Goal: Task Accomplishment & Management: Manage account settings

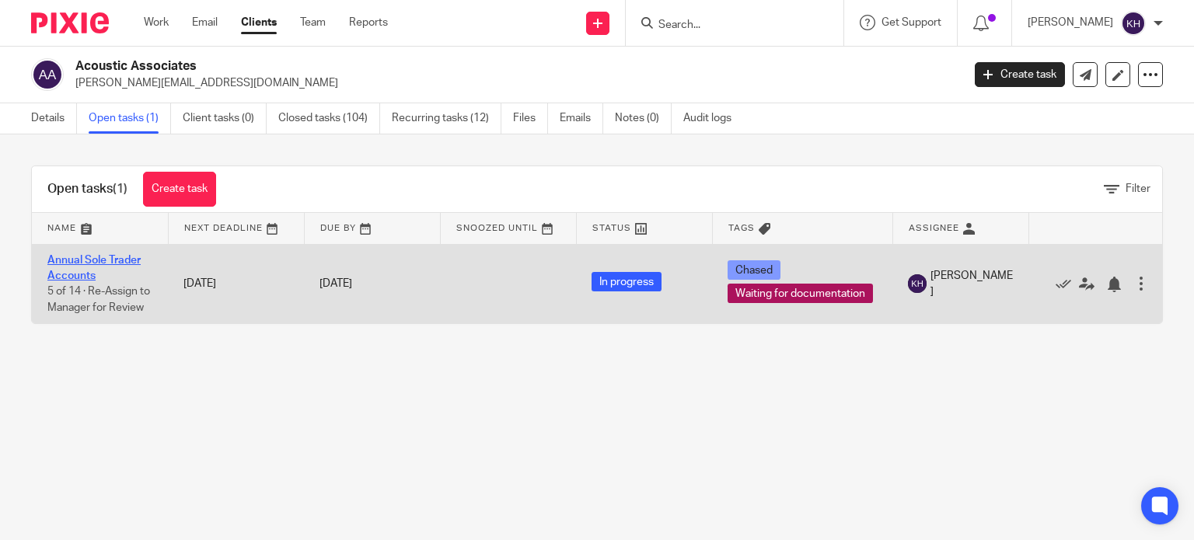
click at [88, 260] on link "Annual Sole Trader Accounts" at bounding box center [93, 268] width 93 height 26
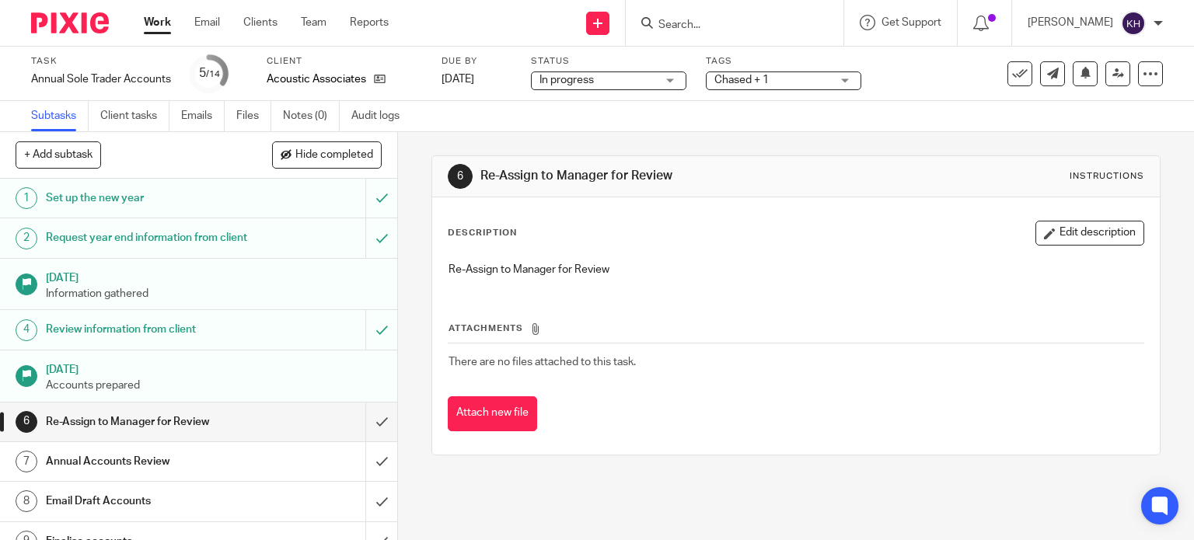
click at [810, 82] on span "Chased + 1" at bounding box center [773, 80] width 117 height 16
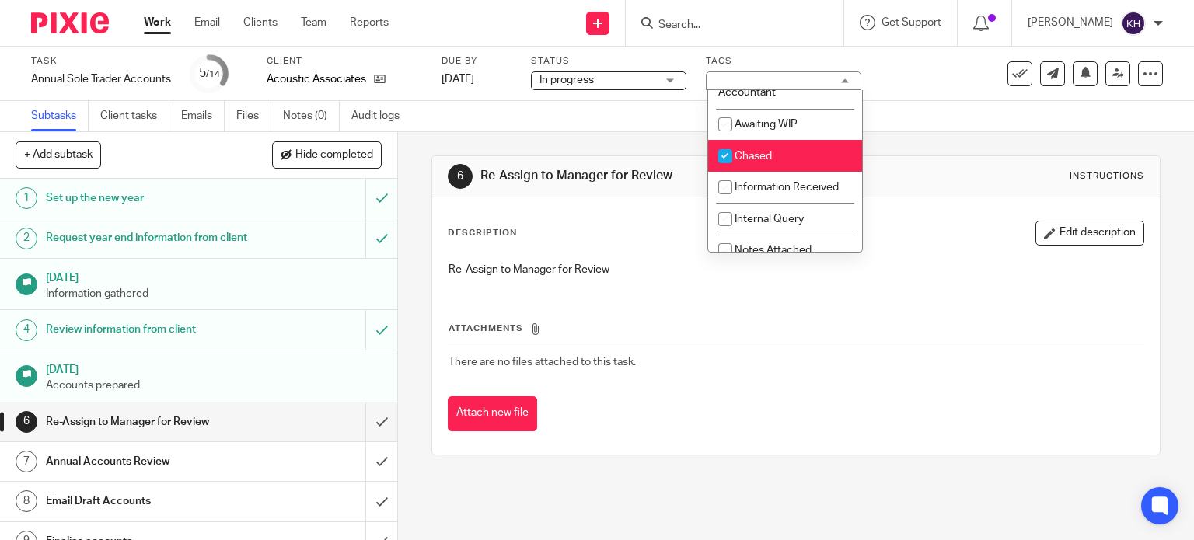
click at [809, 164] on li "Chased" at bounding box center [785, 156] width 154 height 32
checkbox input "false"
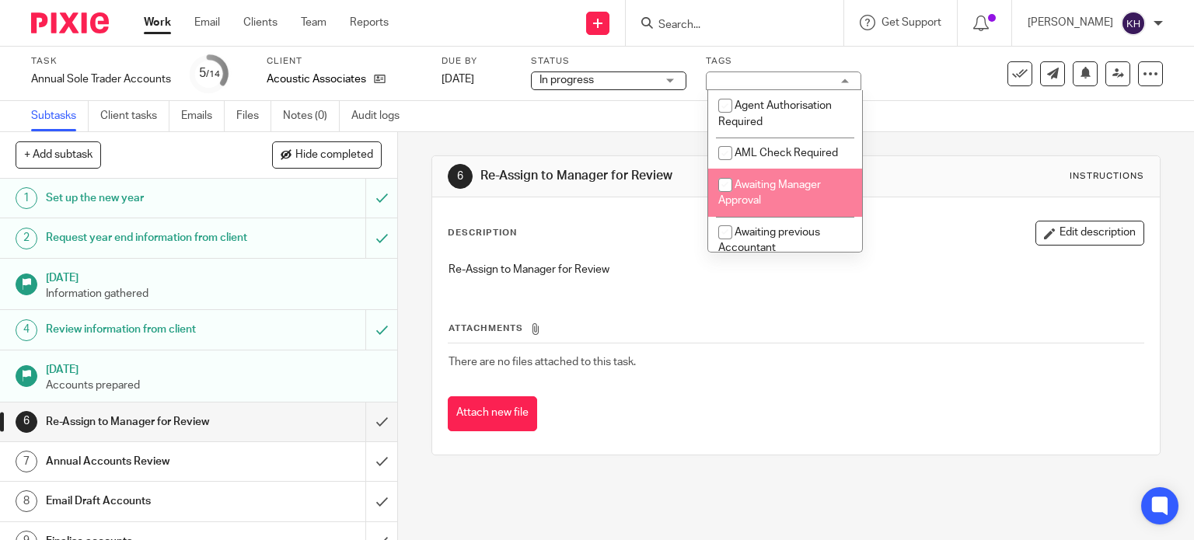
click at [807, 186] on span "Awaiting Manager Approval" at bounding box center [769, 193] width 103 height 27
checkbox input "true"
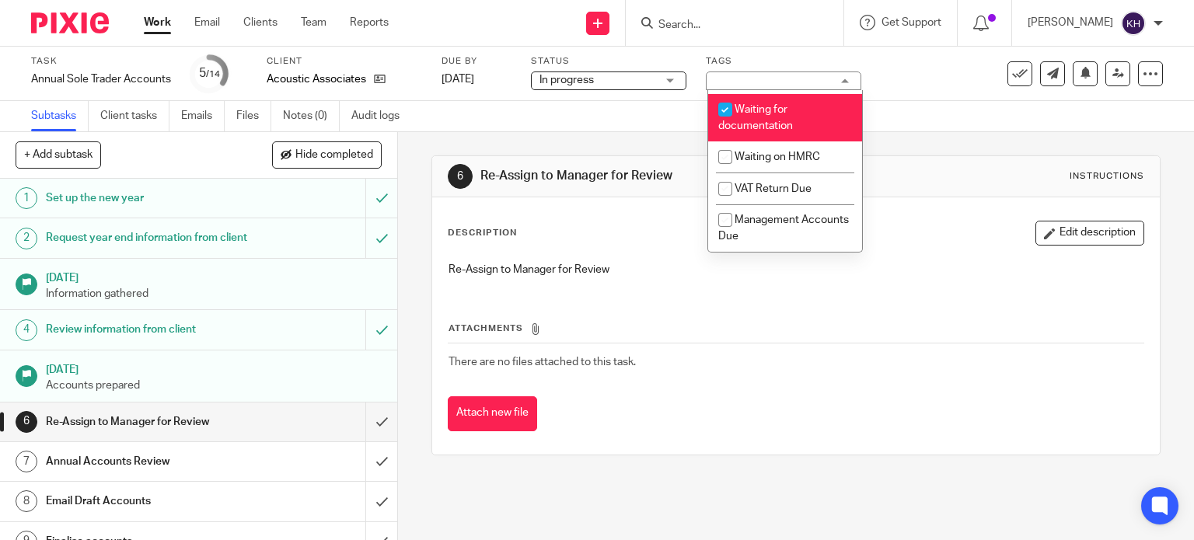
scroll to position [717, 0]
click at [781, 106] on span "Waiting for documentation" at bounding box center [755, 117] width 75 height 27
checkbox input "false"
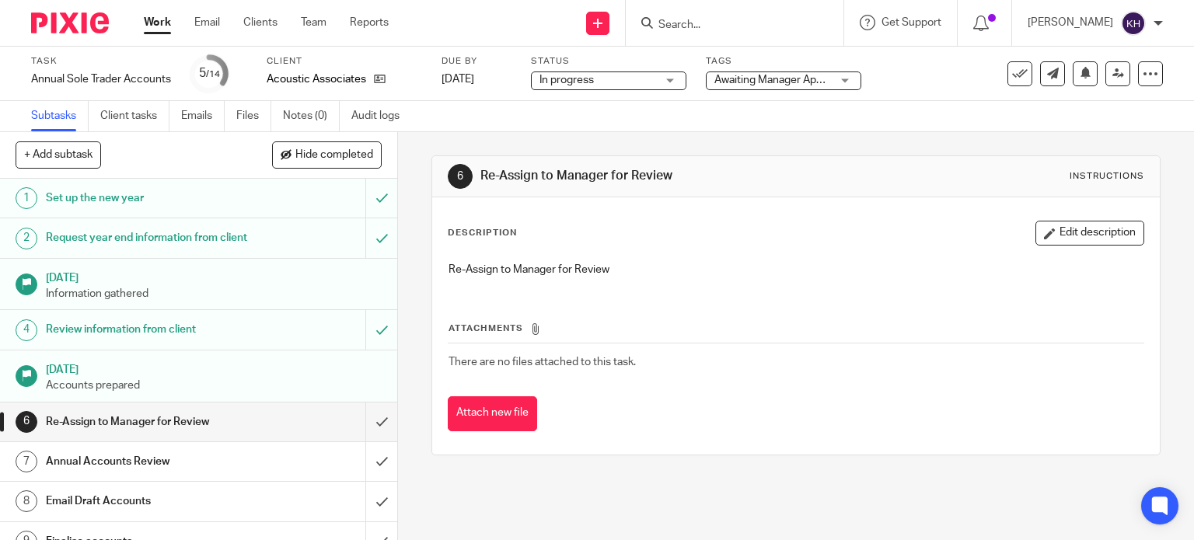
click at [953, 145] on div "6 Re-Assign to Manager for Review Instructions Description Edit description Re-…" at bounding box center [797, 305] width 730 height 347
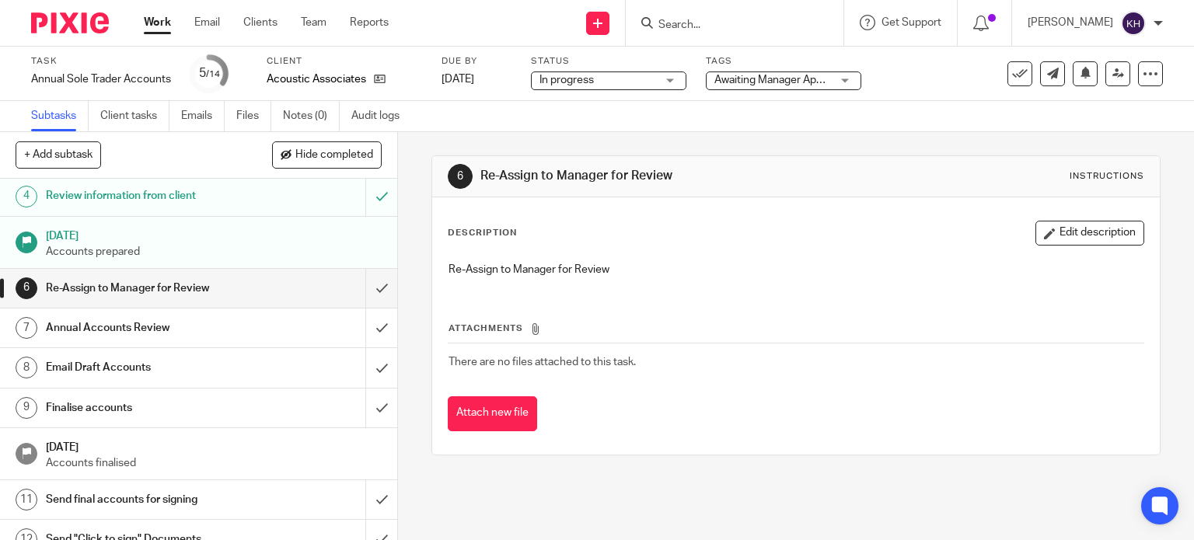
scroll to position [156, 0]
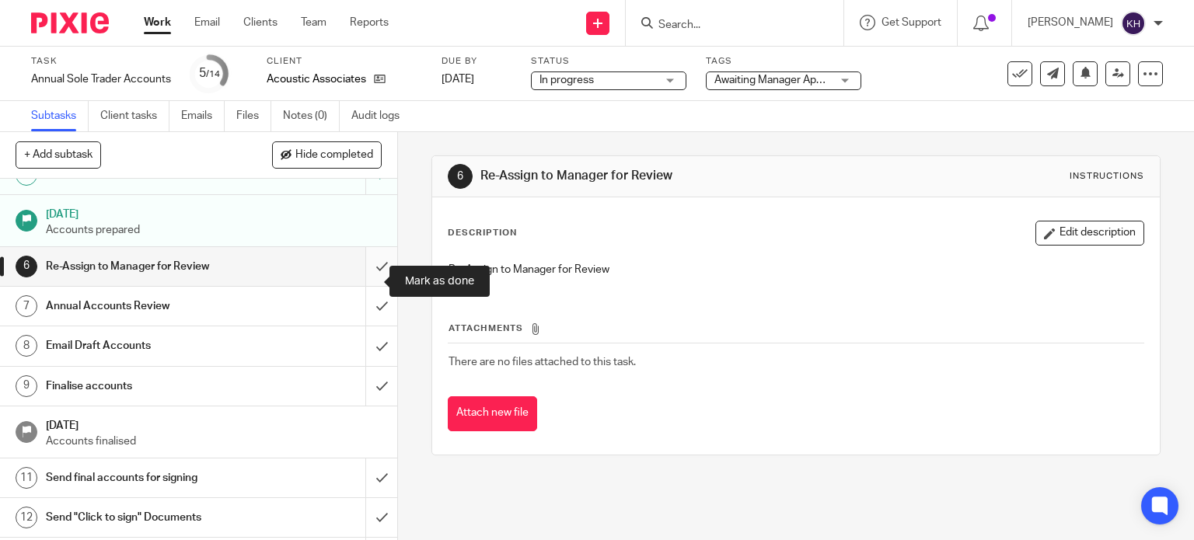
click at [366, 279] on input "submit" at bounding box center [198, 266] width 397 height 39
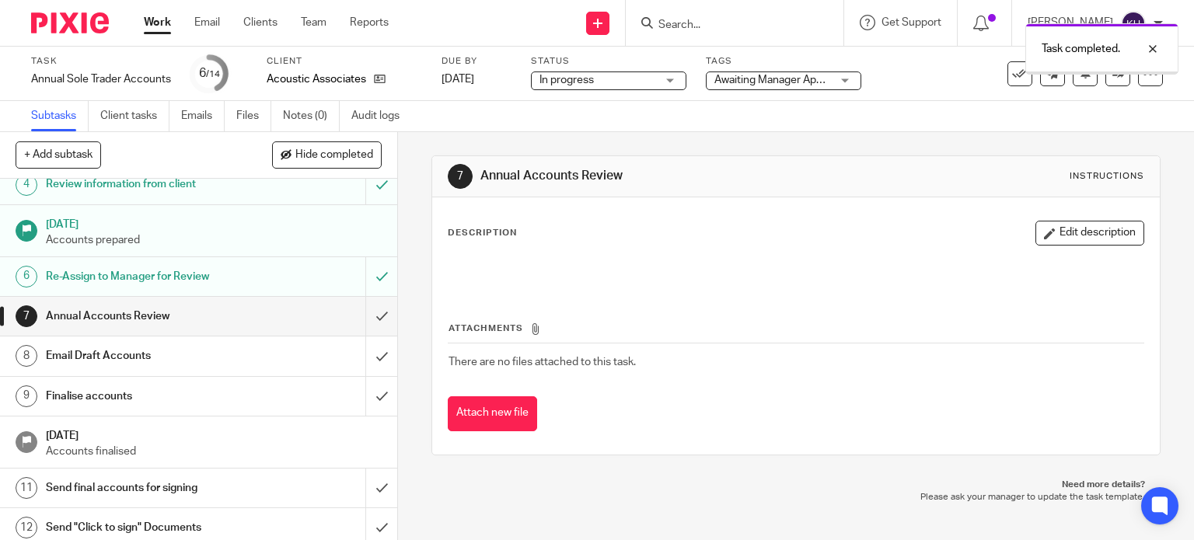
scroll to position [156, 0]
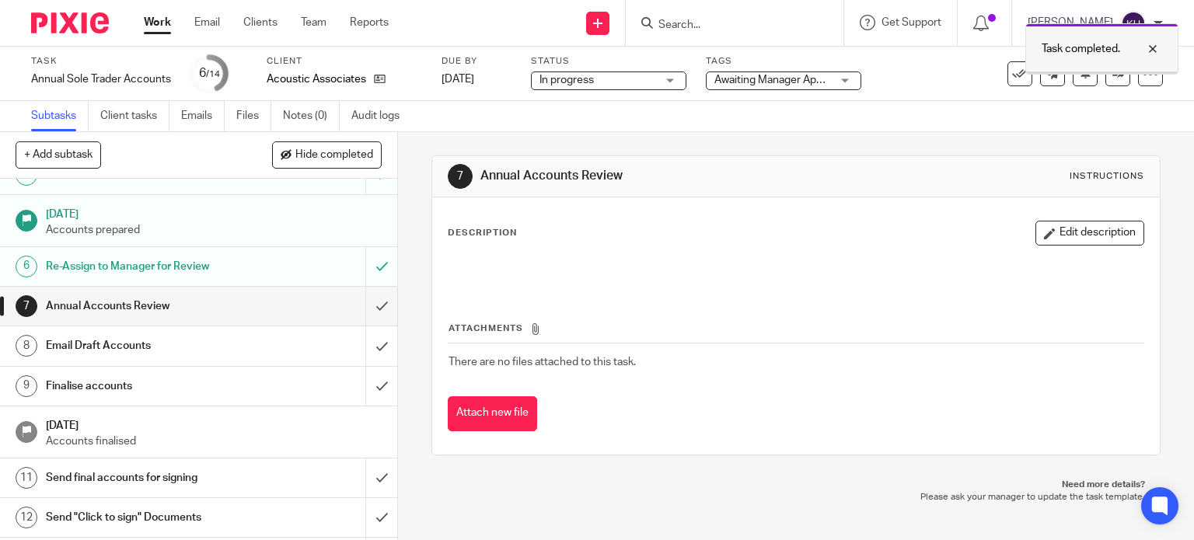
click at [1155, 43] on div at bounding box center [1141, 49] width 42 height 19
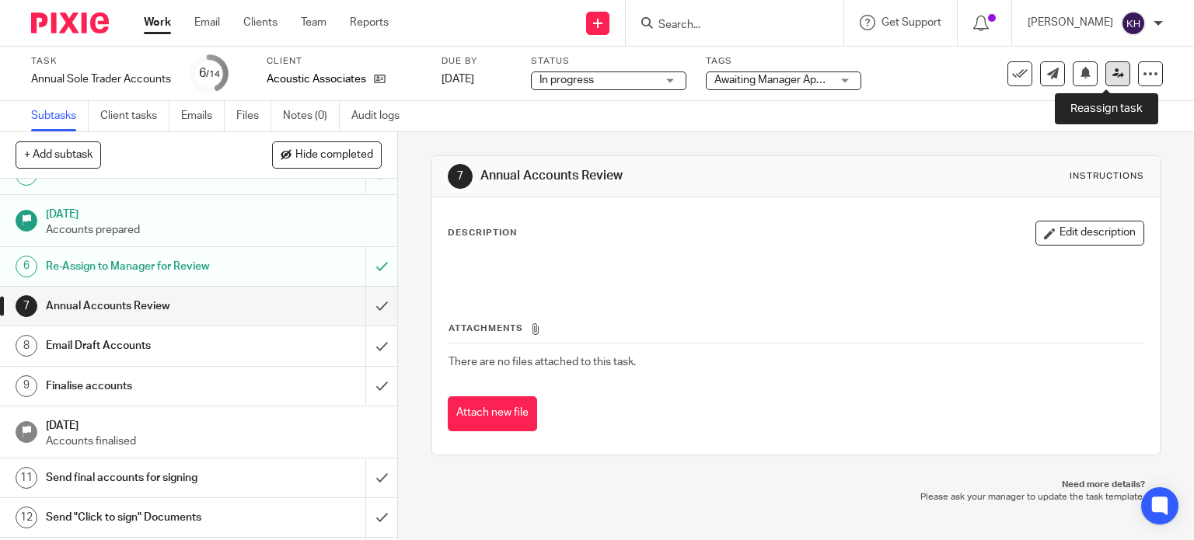
click at [1113, 74] on icon at bounding box center [1119, 74] width 12 height 12
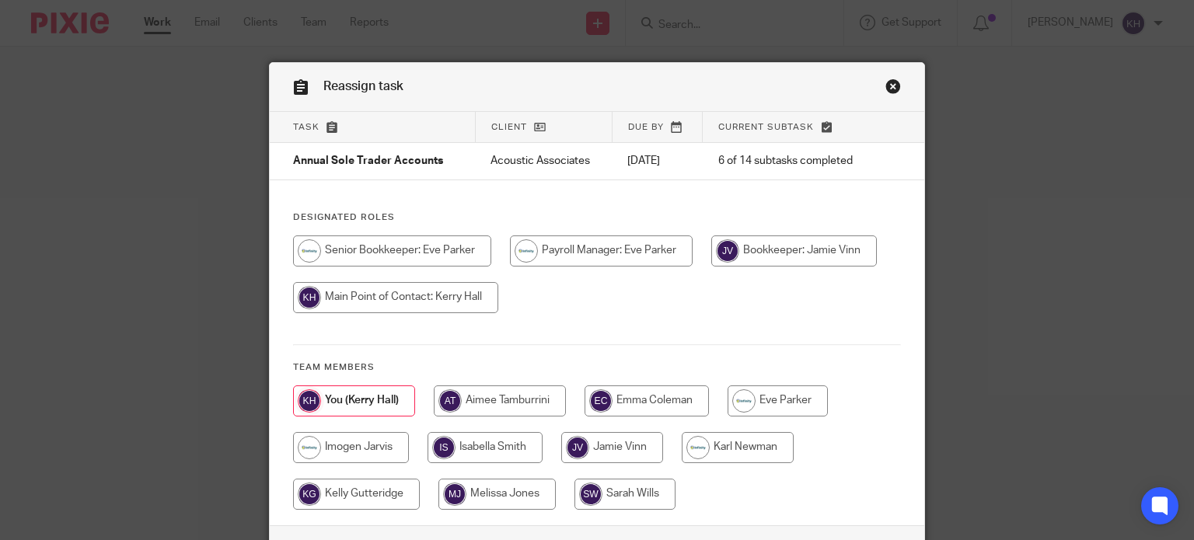
click at [588, 304] on div at bounding box center [597, 282] width 609 height 93
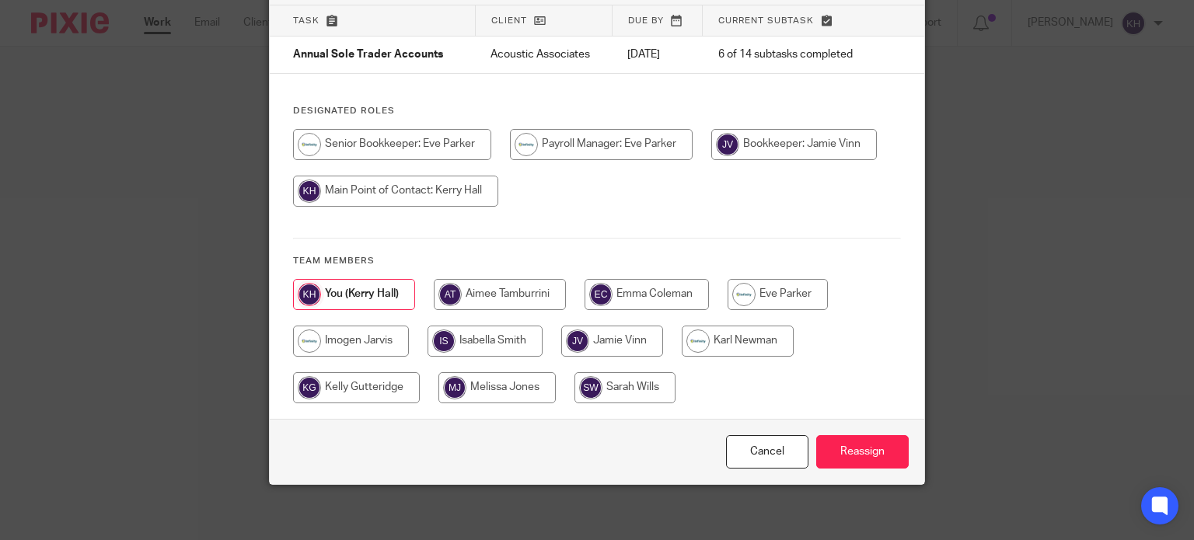
scroll to position [112, 0]
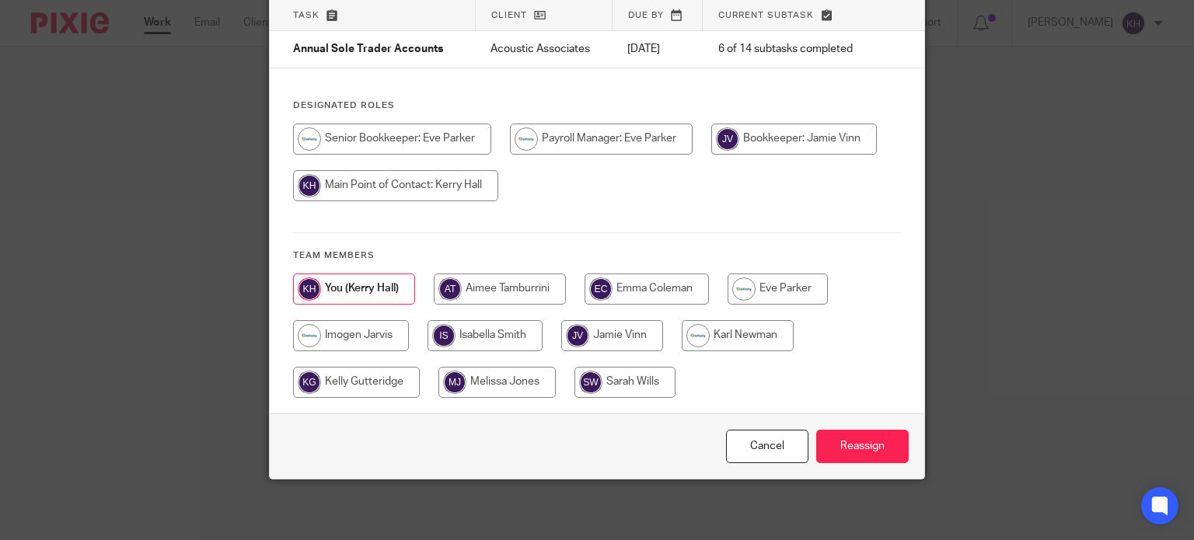
click at [641, 202] on div at bounding box center [597, 170] width 609 height 93
click at [837, 376] on div at bounding box center [597, 344] width 609 height 140
click at [484, 289] on input "radio" at bounding box center [500, 289] width 132 height 31
radio input "true"
click at [869, 444] on input "Reassign" at bounding box center [862, 446] width 93 height 33
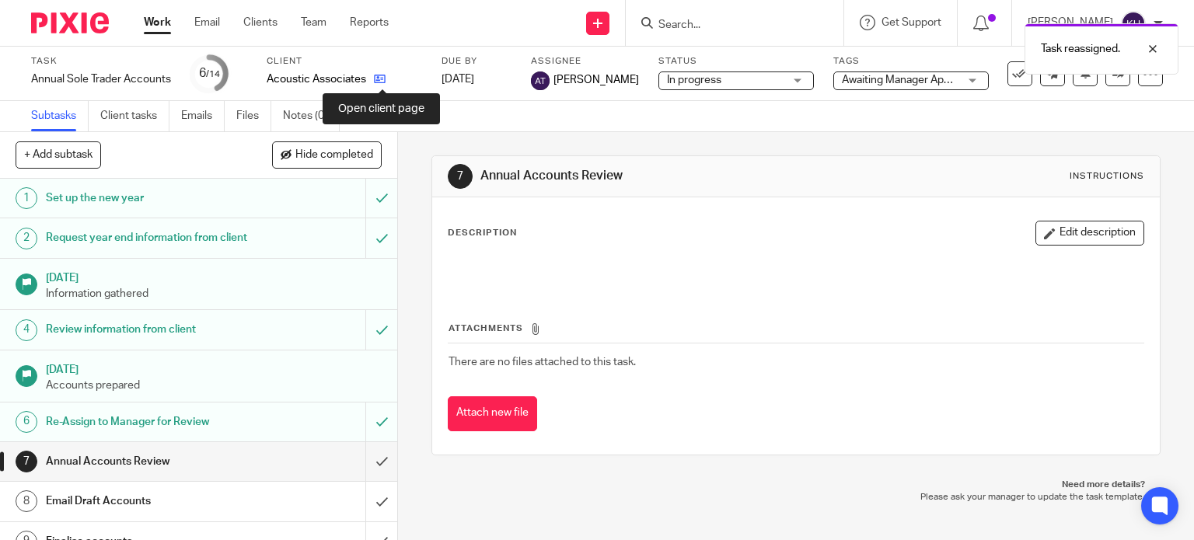
click at [386, 80] on icon at bounding box center [380, 79] width 12 height 12
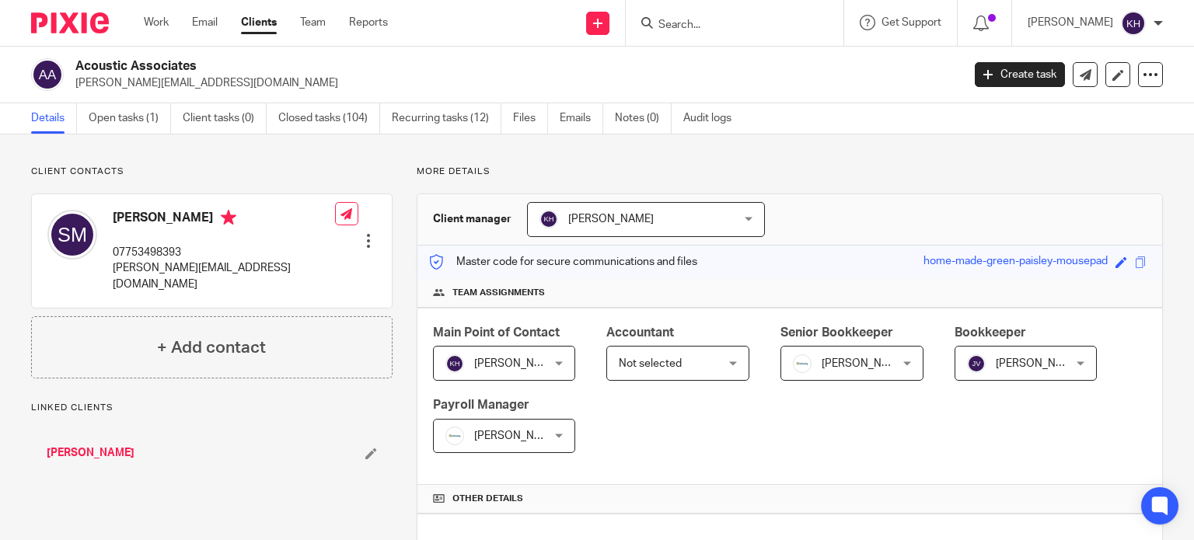
click at [110, 446] on link "[PERSON_NAME]" at bounding box center [91, 454] width 88 height 16
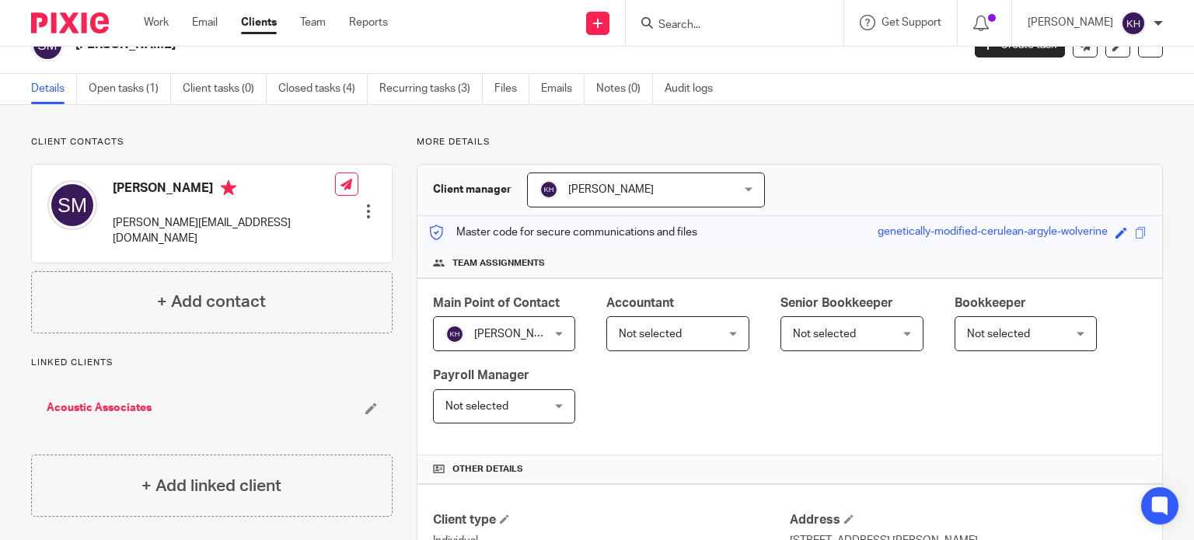
scroll to position [26, 0]
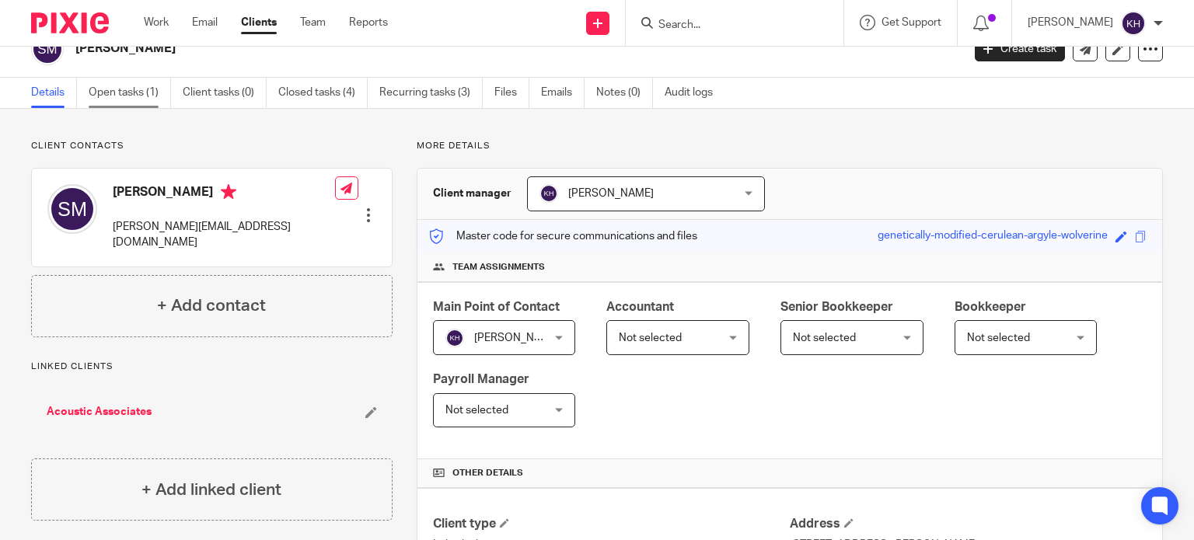
click at [124, 96] on link "Open tasks (1)" at bounding box center [130, 93] width 82 height 30
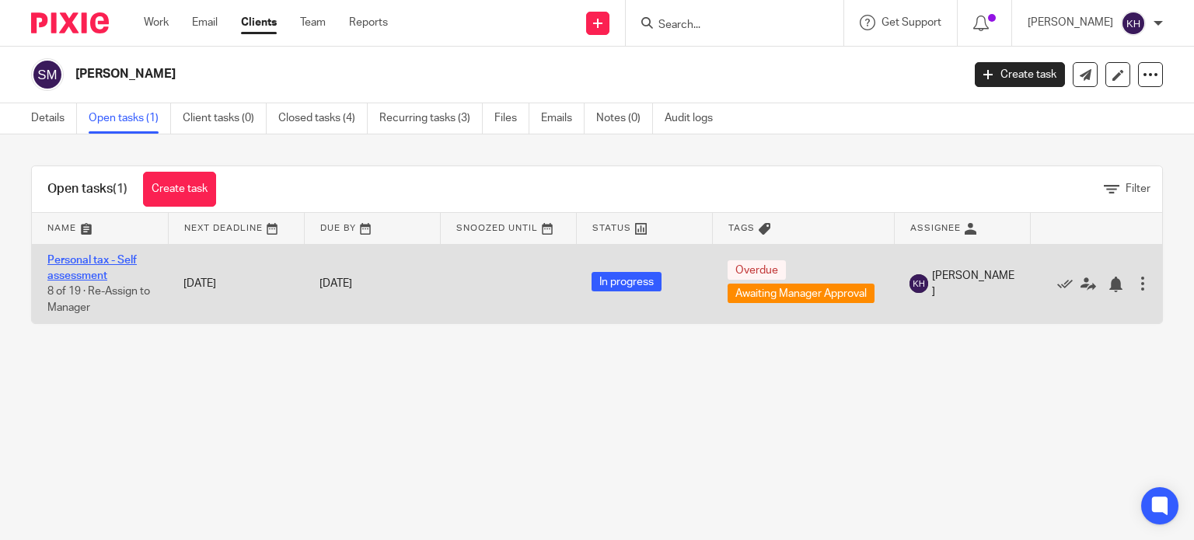
click at [79, 261] on link "Personal tax - Self assessment" at bounding box center [91, 268] width 89 height 26
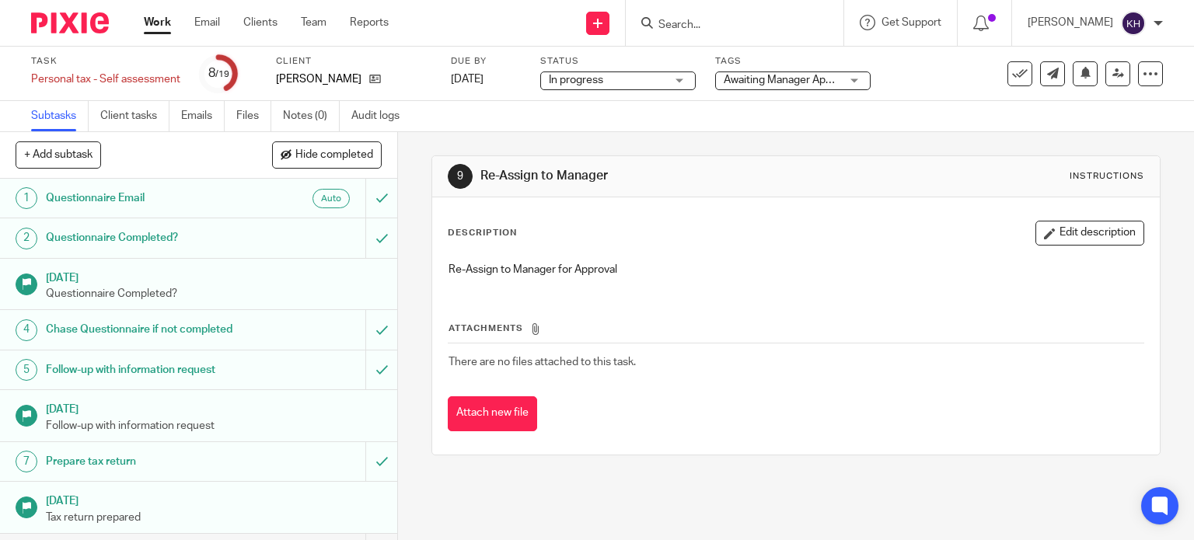
click at [755, 83] on span "Awaiting Manager Approval" at bounding box center [789, 80] width 131 height 11
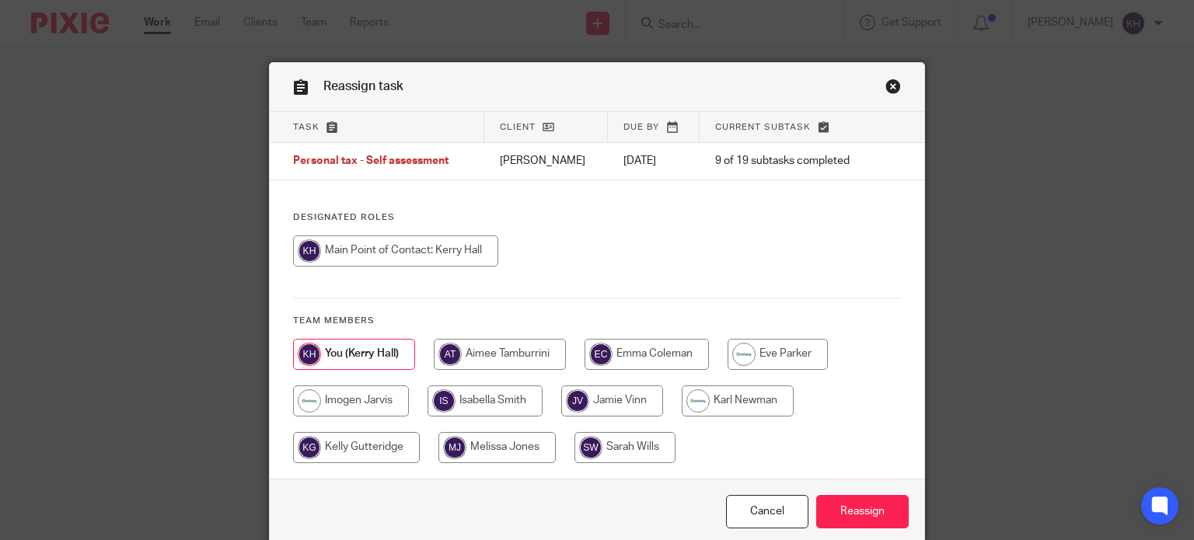
click at [495, 363] on input "radio" at bounding box center [500, 354] width 132 height 31
radio input "true"
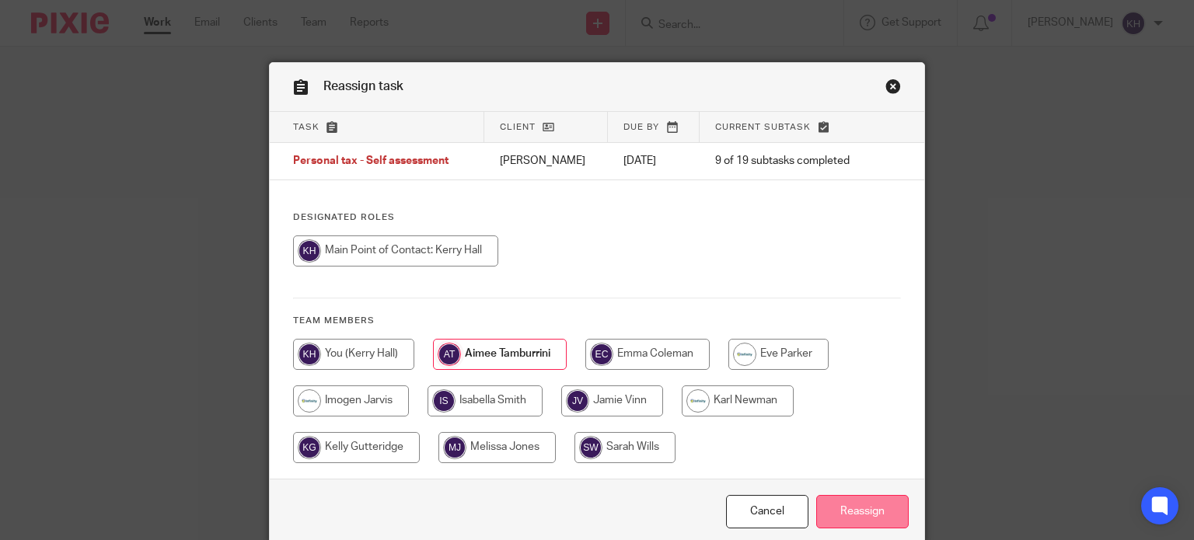
click at [855, 502] on input "Reassign" at bounding box center [862, 511] width 93 height 33
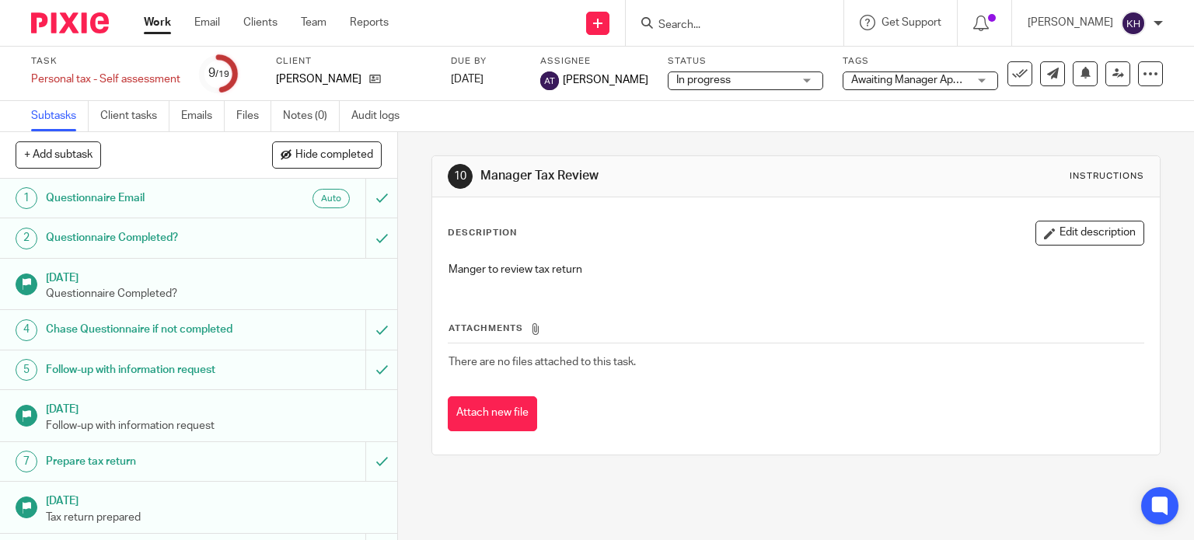
click at [153, 19] on link "Work" at bounding box center [157, 23] width 27 height 16
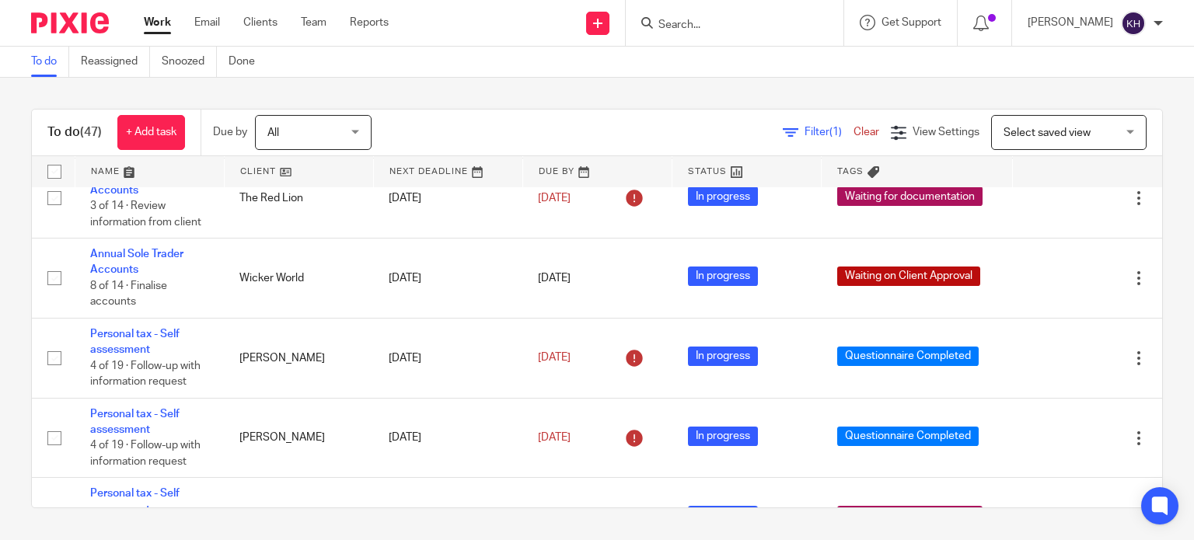
scroll to position [855, 0]
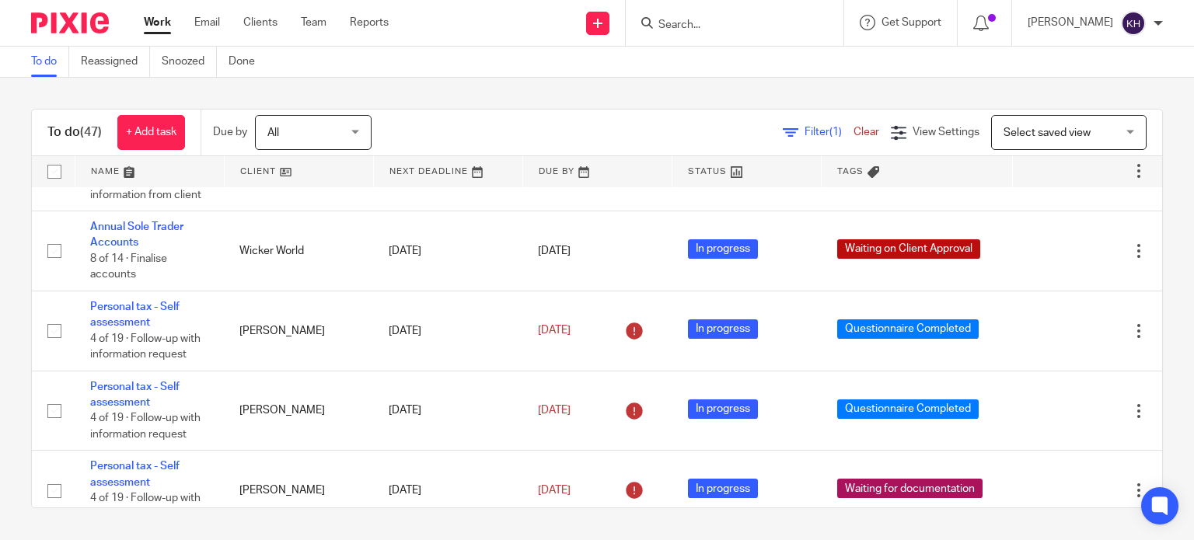
click at [542, 82] on div "To do (47) + Add task Due by All All [DATE] [DATE] This week Next week This mon…" at bounding box center [597, 309] width 1194 height 462
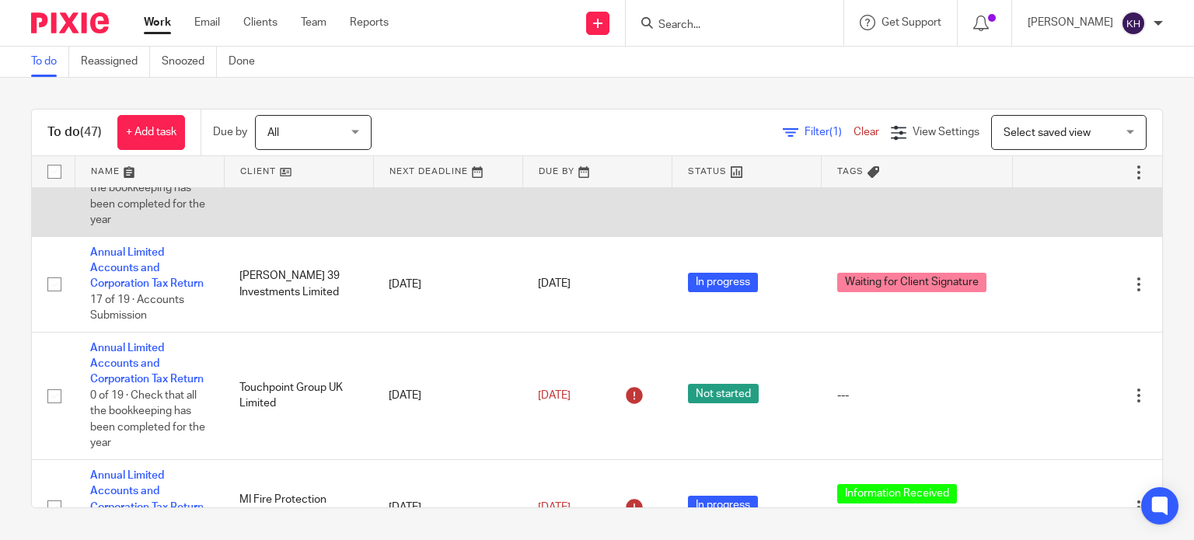
scroll to position [2721, 0]
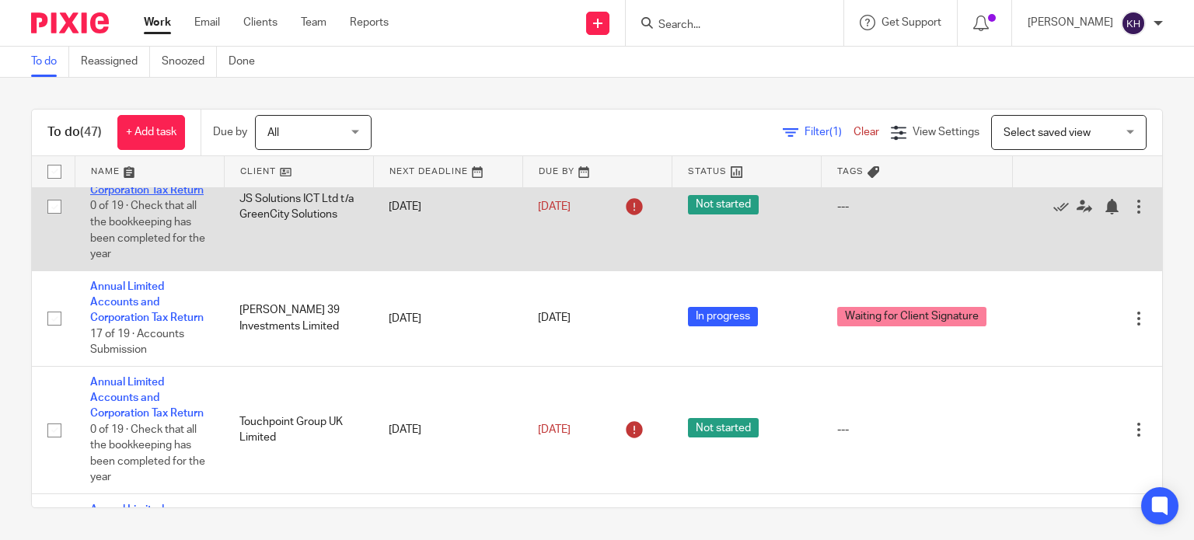
click at [104, 196] on link "Annual Limited Accounts and Corporation Tax Return" at bounding box center [147, 174] width 114 height 43
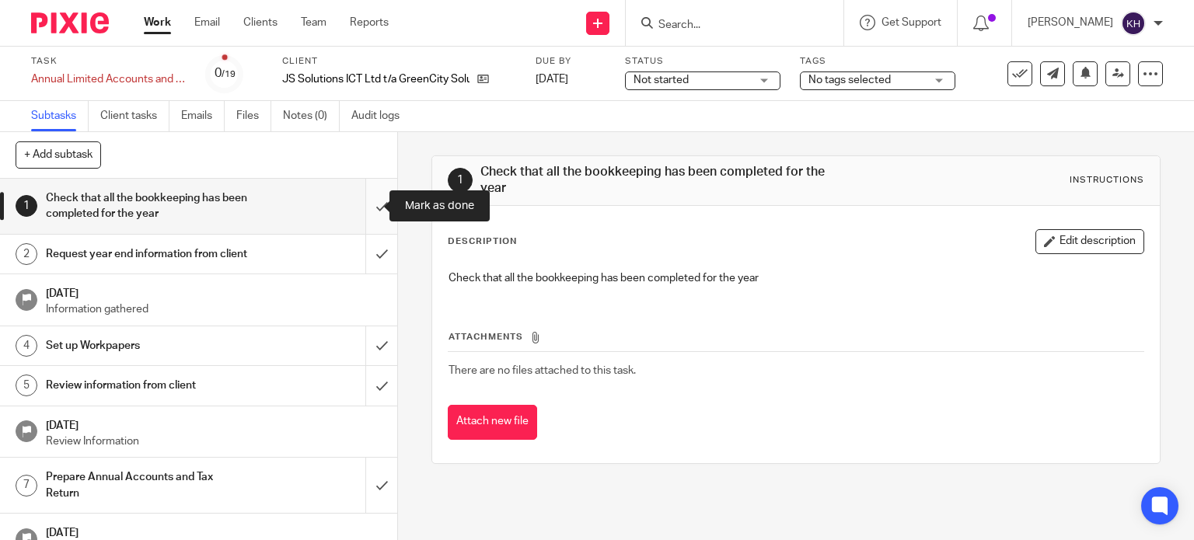
click at [364, 207] on input "submit" at bounding box center [198, 206] width 397 height 55
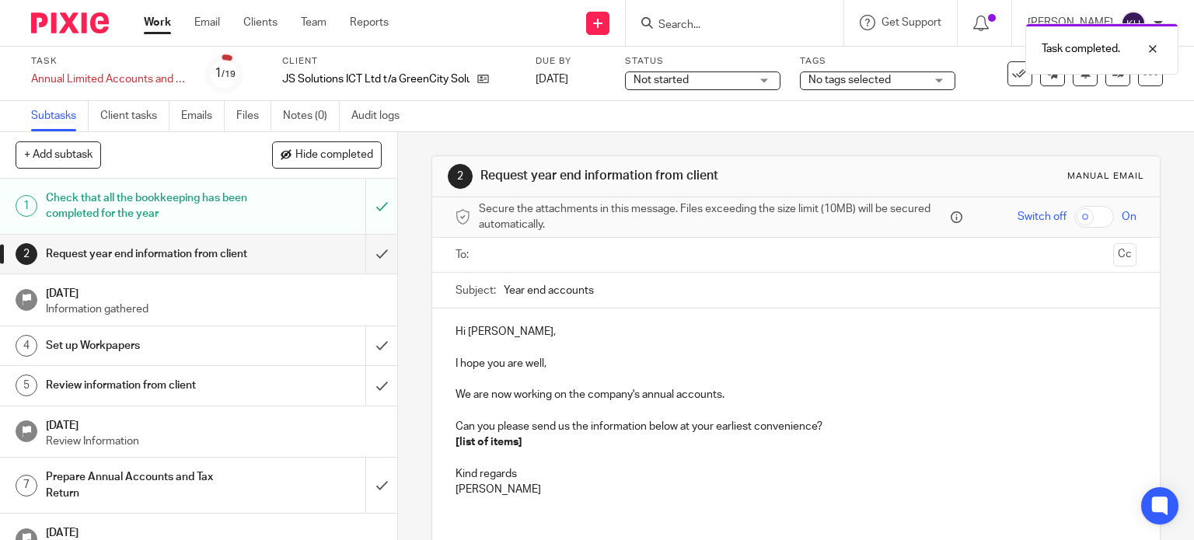
click at [697, 83] on span "Not started" at bounding box center [692, 80] width 117 height 16
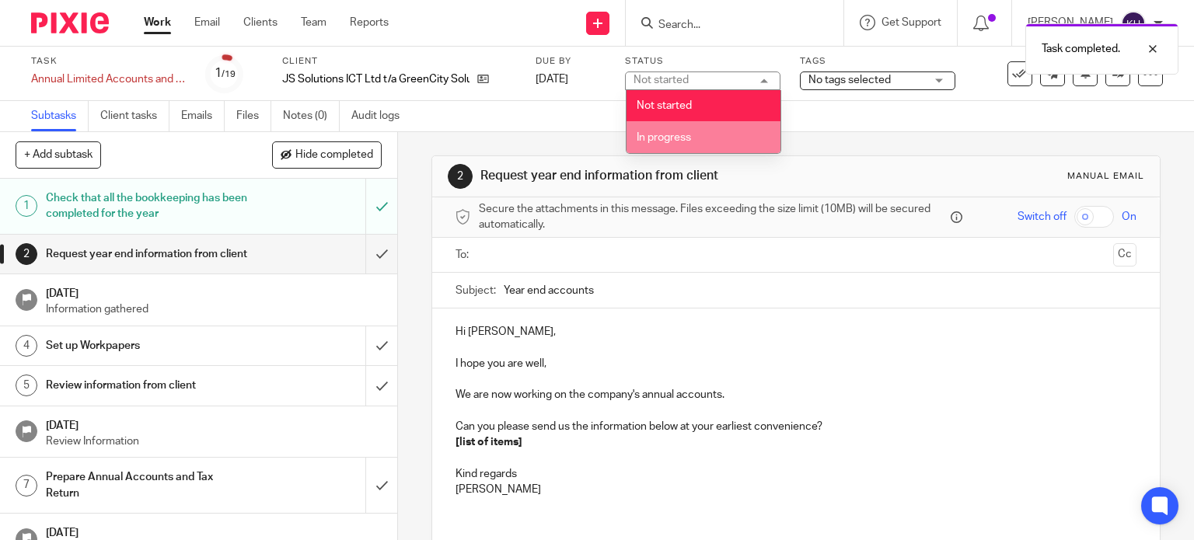
click at [706, 136] on li "In progress" at bounding box center [704, 137] width 154 height 32
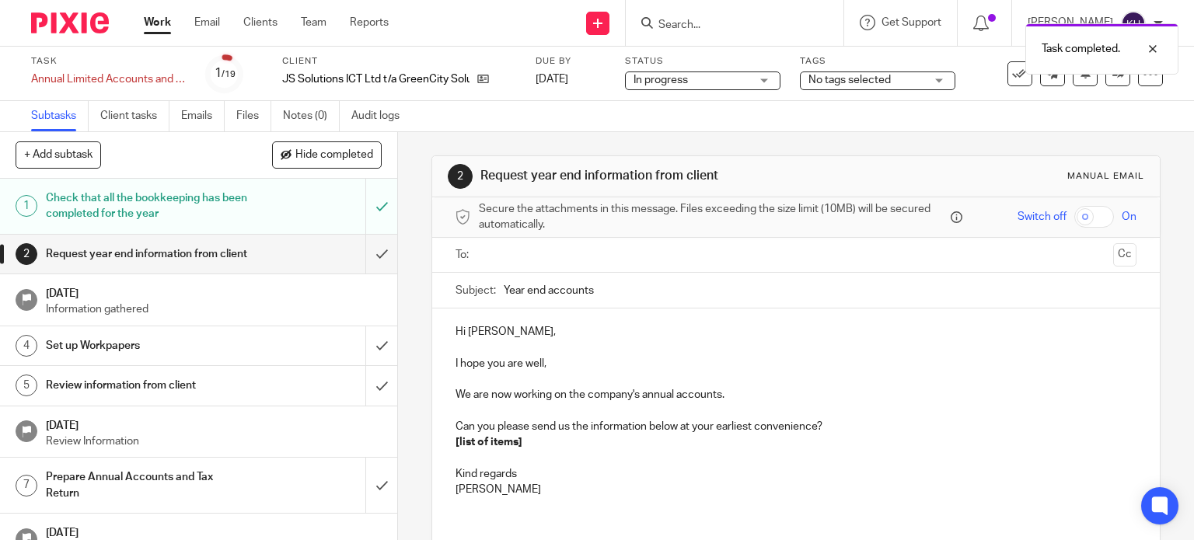
click at [886, 81] on span "No tags selected" at bounding box center [850, 80] width 82 height 11
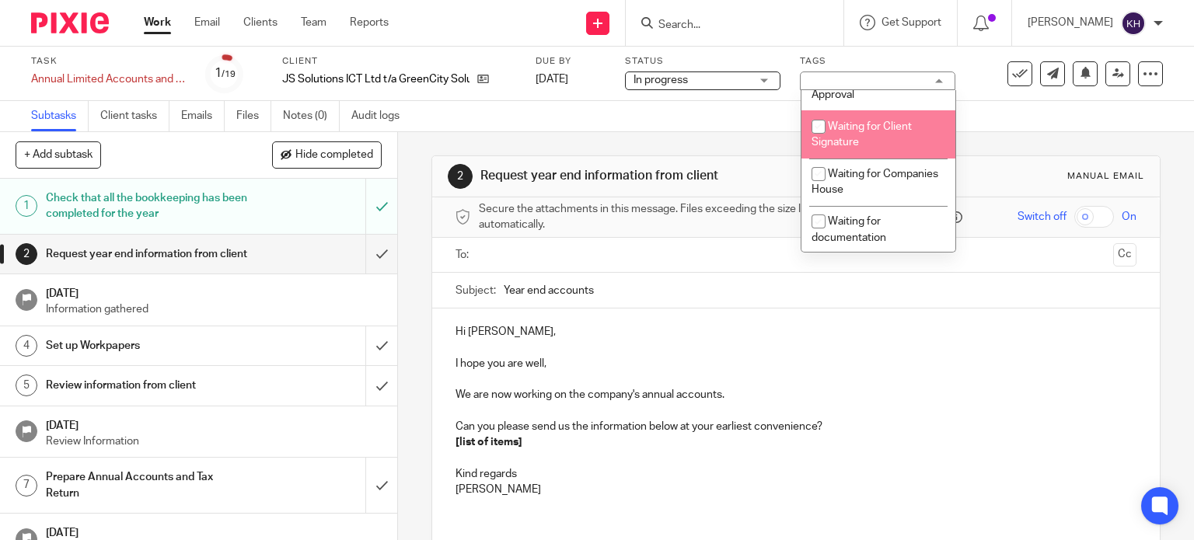
scroll to position [622, 0]
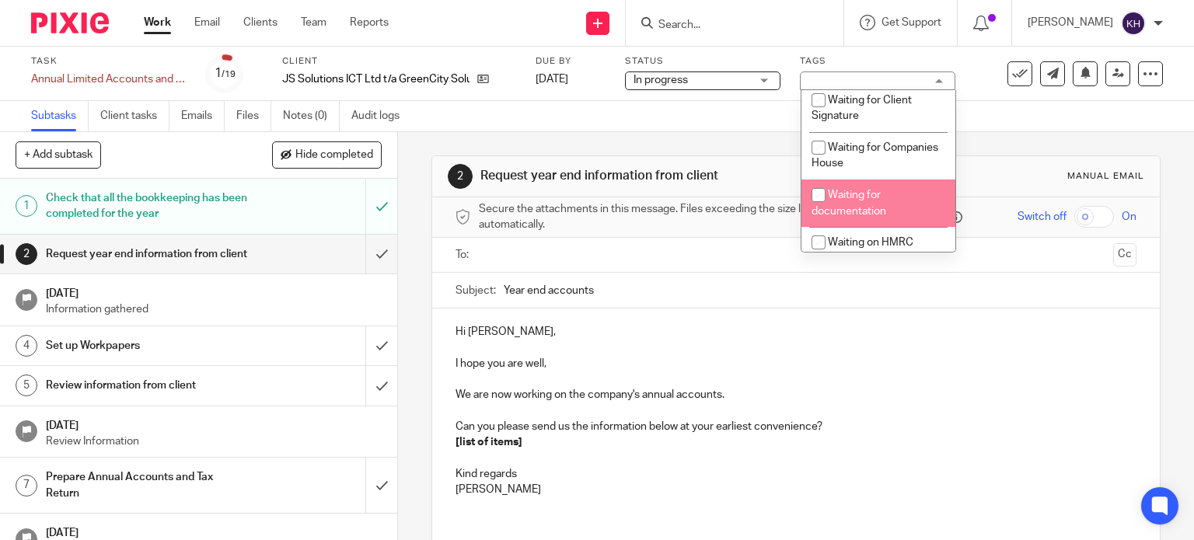
click at [911, 207] on li "Waiting for documentation" at bounding box center [879, 203] width 154 height 47
checkbox input "true"
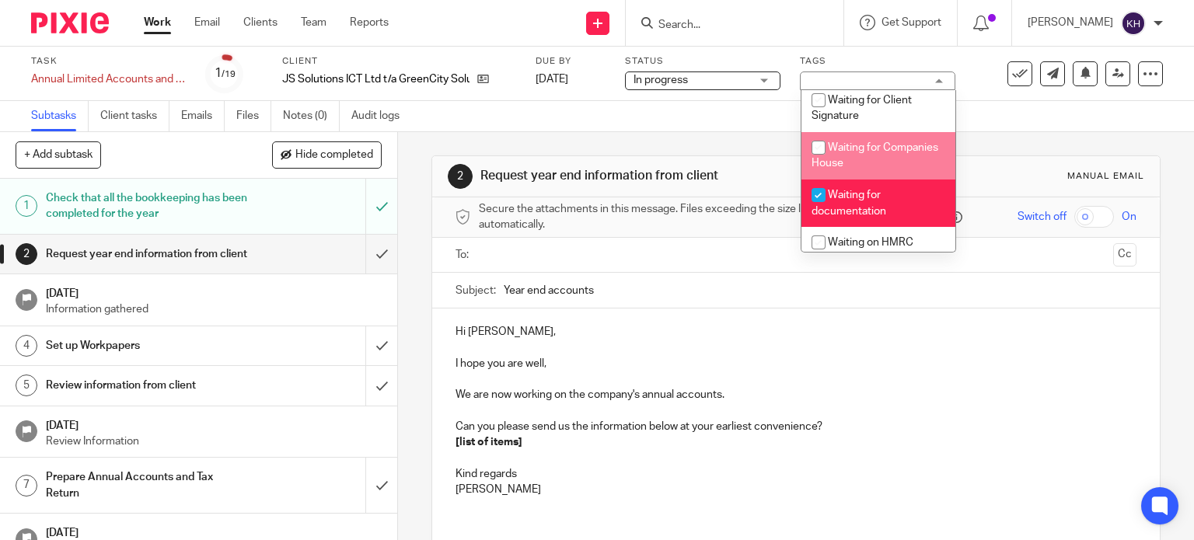
click at [610, 124] on div "Subtasks Client tasks Emails Files Notes (0) Audit logs" at bounding box center [597, 116] width 1194 height 31
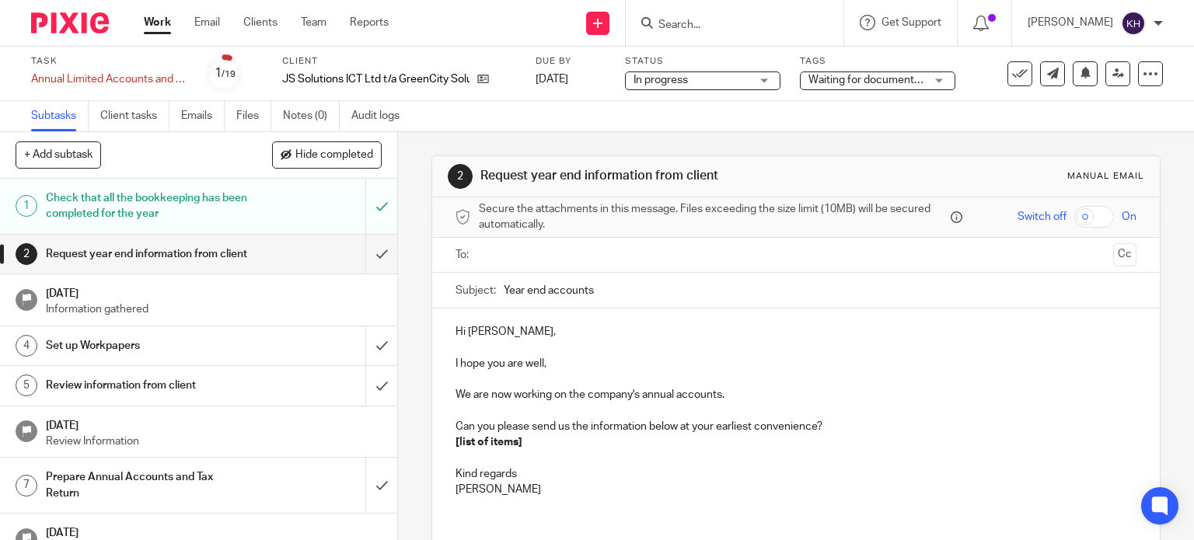
click at [544, 248] on input "text" at bounding box center [795, 255] width 623 height 18
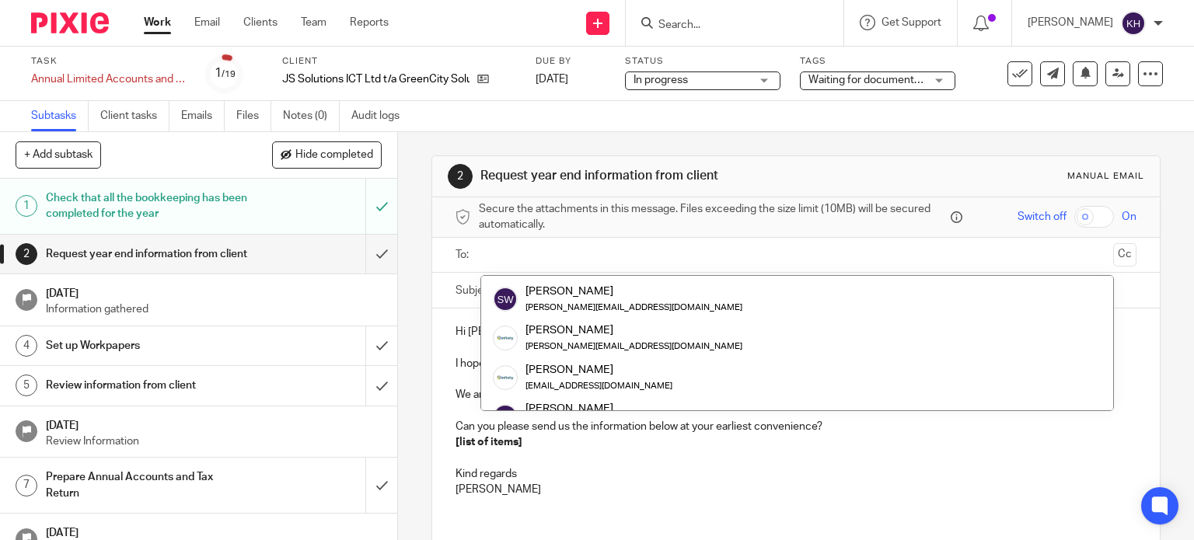
scroll to position [0, 0]
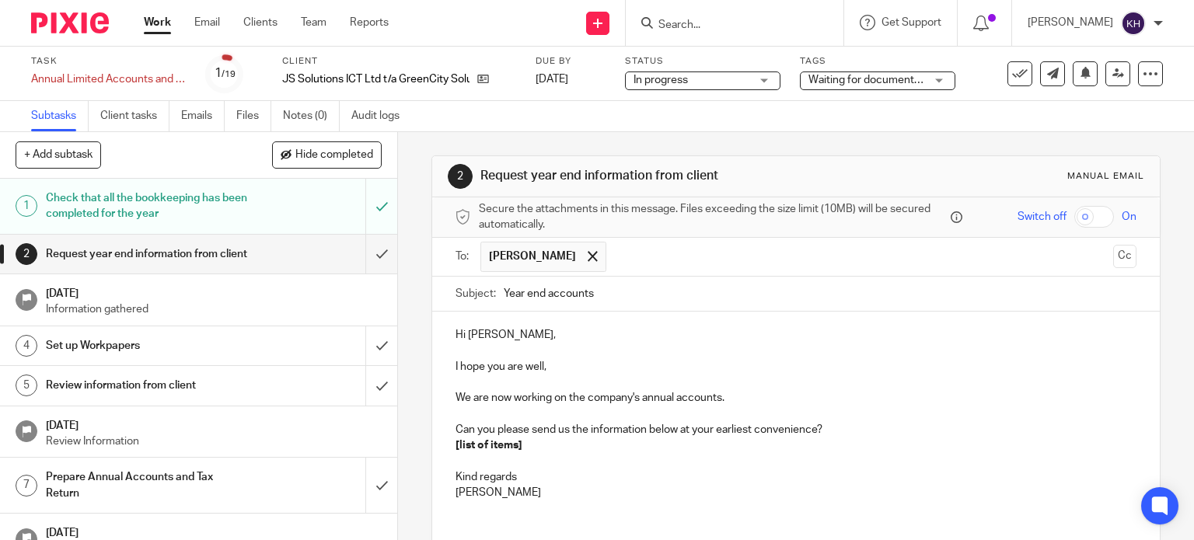
click at [614, 259] on input "text" at bounding box center [860, 257] width 493 height 30
click at [785, 348] on p at bounding box center [797, 352] width 682 height 16
click at [645, 315] on div "Hi Joe, I hope you are well, We are now working on the company's annual account…" at bounding box center [796, 412] width 729 height 201
click at [467, 335] on p "Hi Joe," at bounding box center [797, 335] width 682 height 16
click at [463, 334] on p "Hi Joe," at bounding box center [797, 335] width 682 height 16
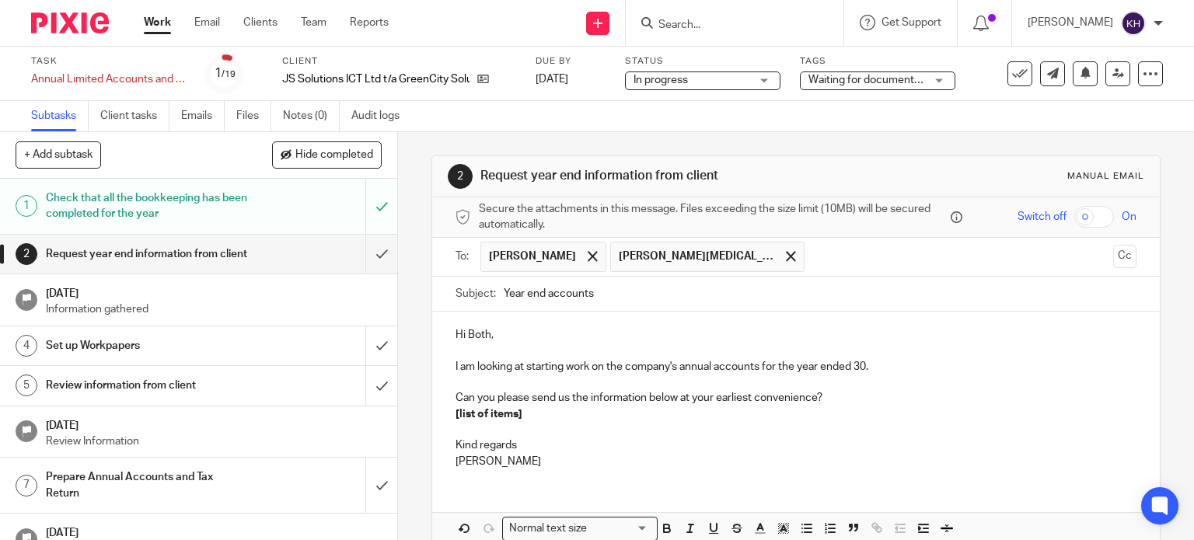
click at [890, 364] on p "I am looking at starting work on the company's annual accounts for the year end…" at bounding box center [797, 367] width 682 height 16
click at [946, 369] on p "I am looking at starting work on the company's annual accounts for the year end…" at bounding box center [797, 367] width 682 height 16
click at [588, 407] on p "[list of items]" at bounding box center [797, 415] width 682 height 16
drag, startPoint x: 551, startPoint y: 366, endPoint x: 556, endPoint y: 351, distance: 16.5
click at [551, 366] on p "I am looking at starting work on the company's annual accounts for the year end…" at bounding box center [797, 367] width 682 height 16
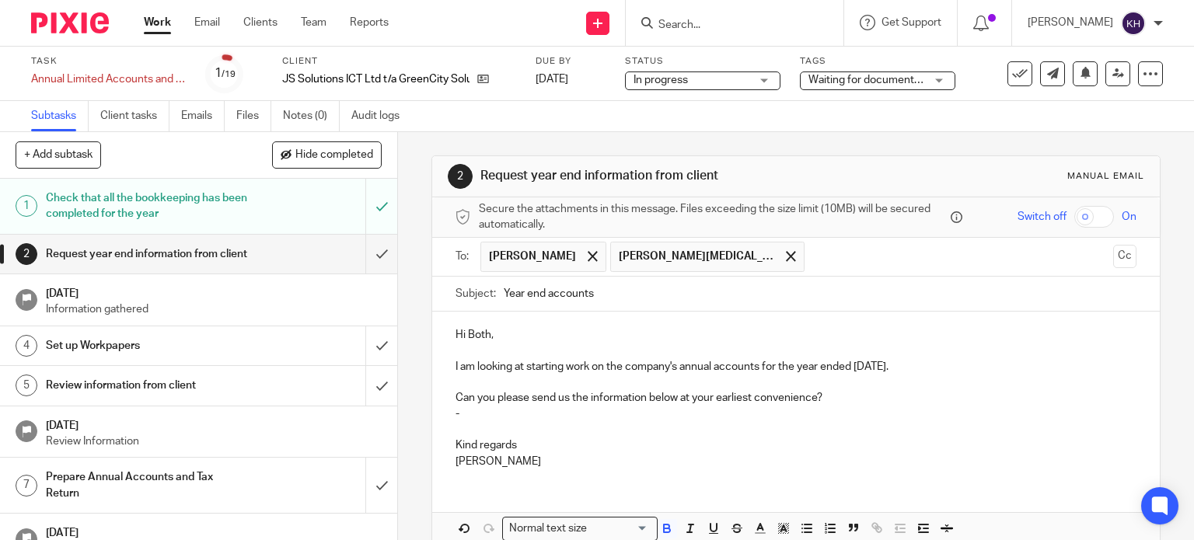
click at [472, 408] on p "-" at bounding box center [797, 415] width 682 height 16
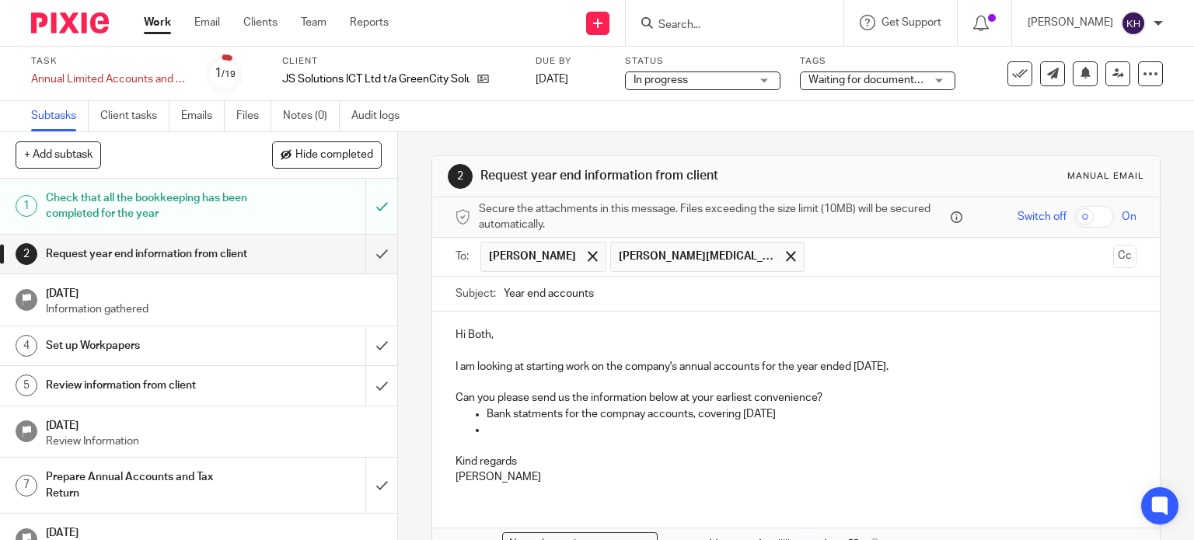
click at [522, 408] on p "Bank statments for the compnay accounts, covering 31st May 2025" at bounding box center [812, 415] width 651 height 16
click at [634, 414] on p "Bank statements for the compnay accounts, covering 31st May 2025" at bounding box center [812, 415] width 651 height 16
click at [565, 428] on p at bounding box center [812, 430] width 651 height 16
click at [595, 420] on p "Bank statements for the company accounts, covering 31st May 2025" at bounding box center [812, 415] width 651 height 16
click at [633, 416] on p "Bank statements for the company accounts, covering 31st May 2025" at bounding box center [812, 415] width 651 height 16
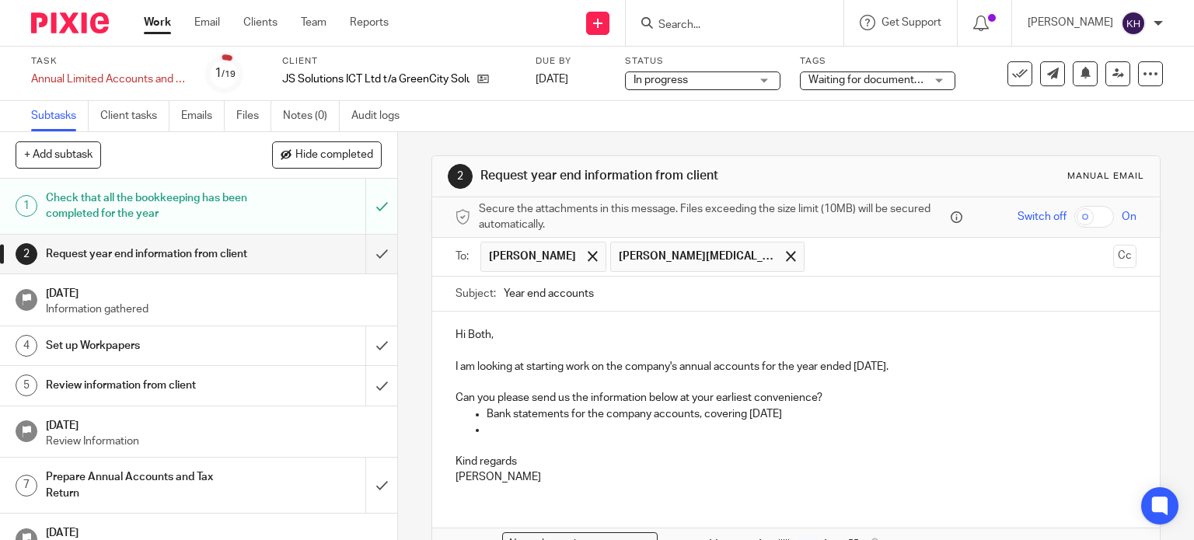
click at [690, 416] on p "Bank statements for the company accounts, covering 31st May 2025" at bounding box center [812, 415] width 651 height 16
click at [662, 430] on p at bounding box center [812, 430] width 651 height 16
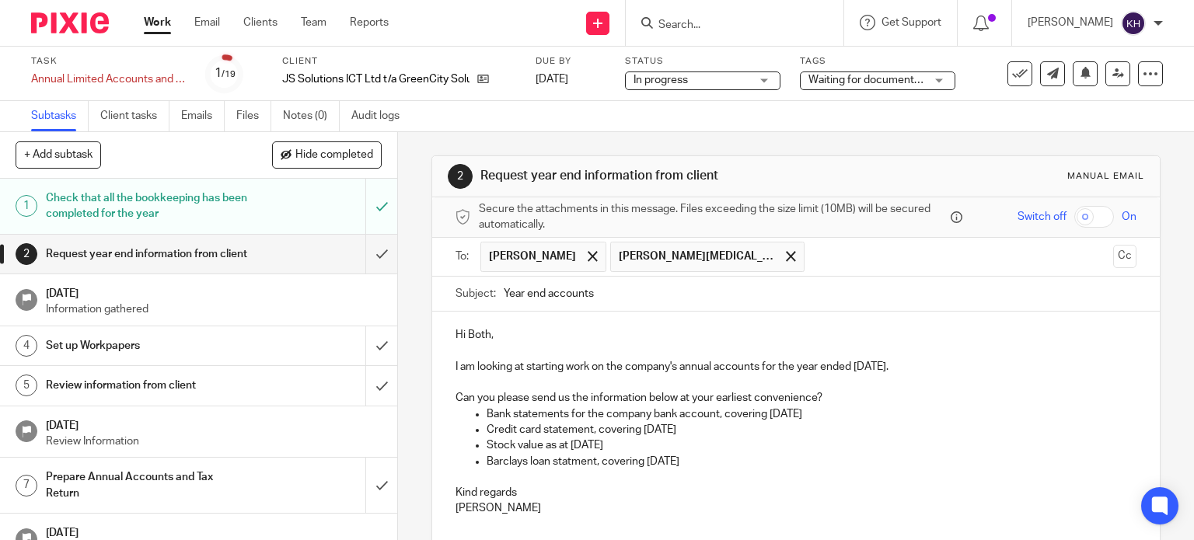
click at [564, 456] on p "Barclays loan statment, covering 3st May" at bounding box center [812, 462] width 651 height 16
click at [567, 460] on p "Barclays loan statment, covering 3st May" at bounding box center [812, 462] width 651 height 16
click at [688, 463] on p "Barclays loan statement, covering 3st May" at bounding box center [812, 462] width 651 height 16
click at [658, 459] on p "Barclays loan statement, covering 3st May" at bounding box center [812, 462] width 651 height 16
click at [718, 460] on p "Barclays loan statement, covering 31st May" at bounding box center [812, 462] width 651 height 16
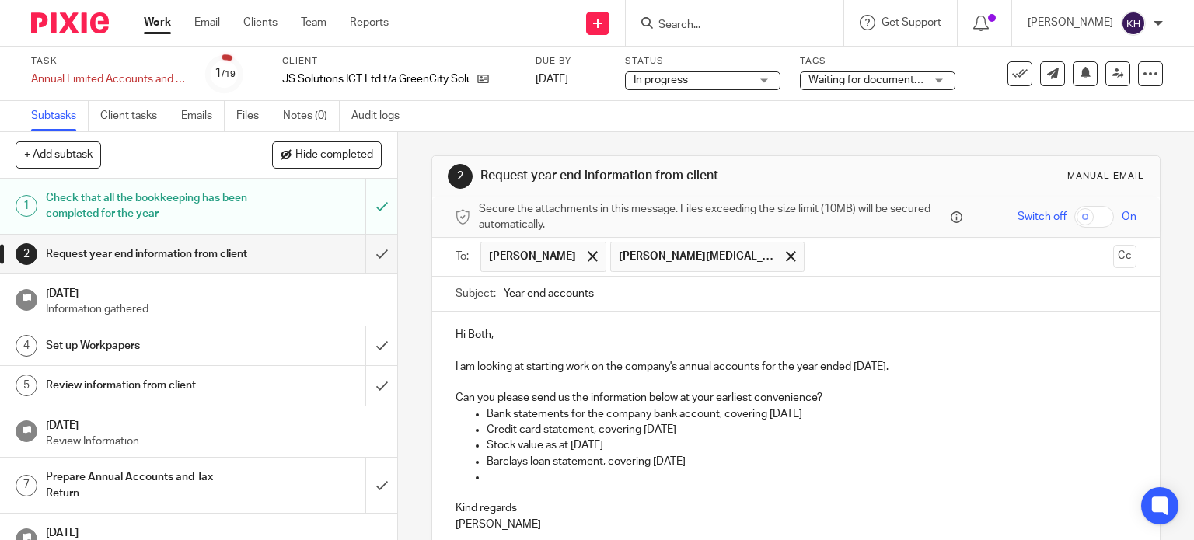
click at [795, 379] on p at bounding box center [797, 383] width 682 height 16
click at [554, 485] on p at bounding box center [797, 493] width 682 height 16
click at [516, 480] on p at bounding box center [812, 478] width 651 height 16
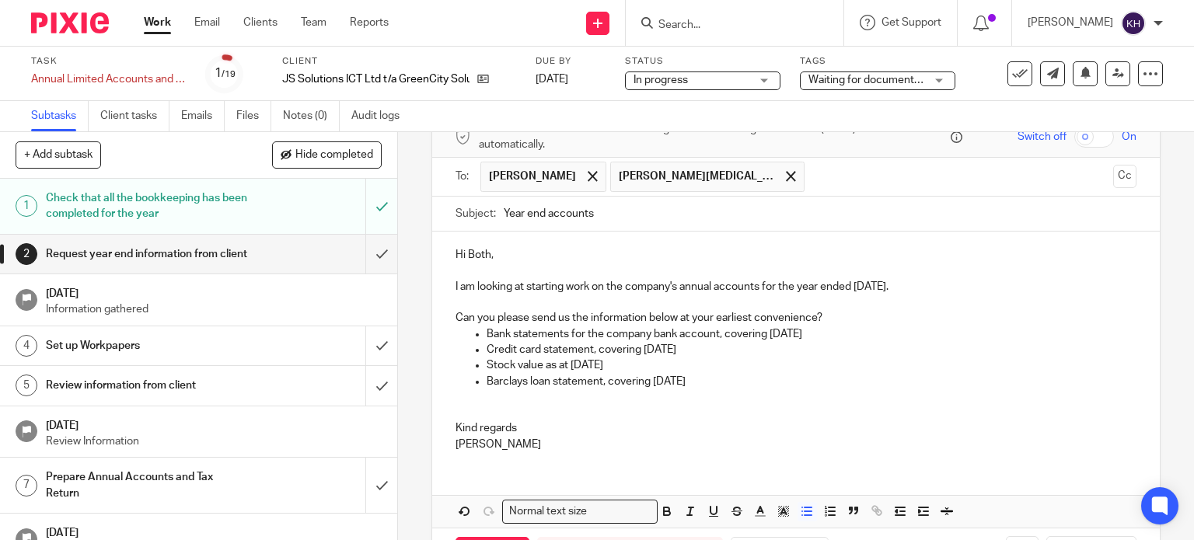
scroll to position [140, 0]
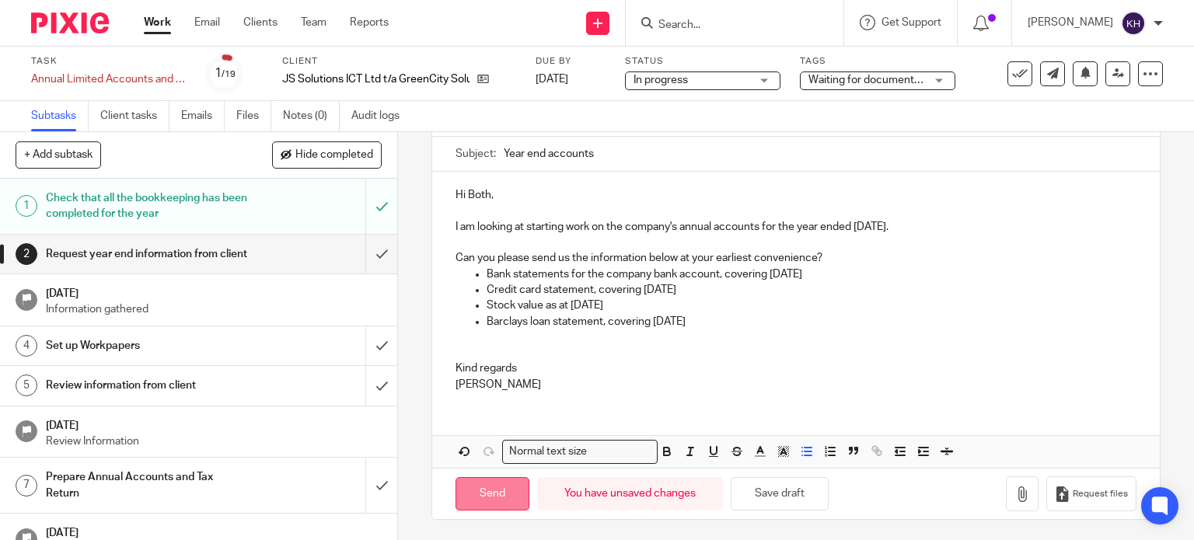
click at [482, 491] on input "Send" at bounding box center [493, 493] width 74 height 33
type input "Sent"
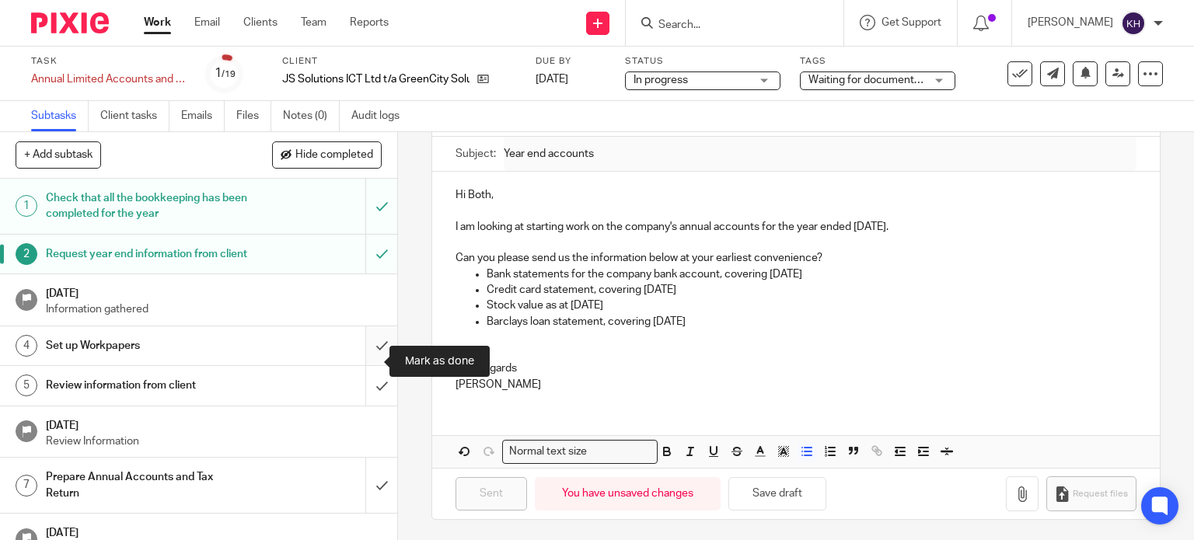
click at [361, 361] on input "submit" at bounding box center [198, 346] width 397 height 39
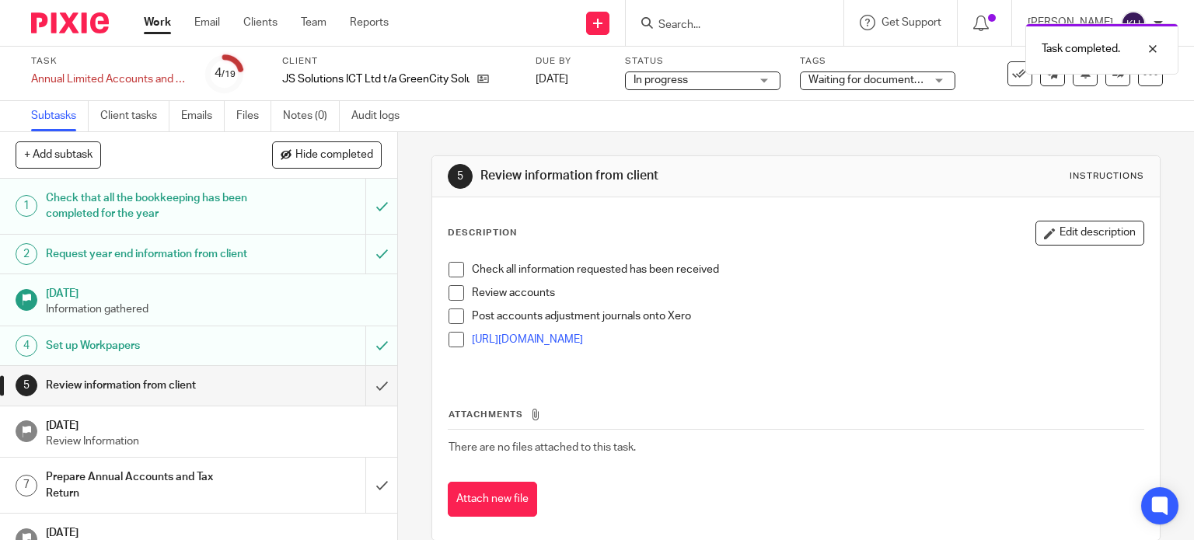
click at [149, 19] on link "Work" at bounding box center [157, 23] width 27 height 16
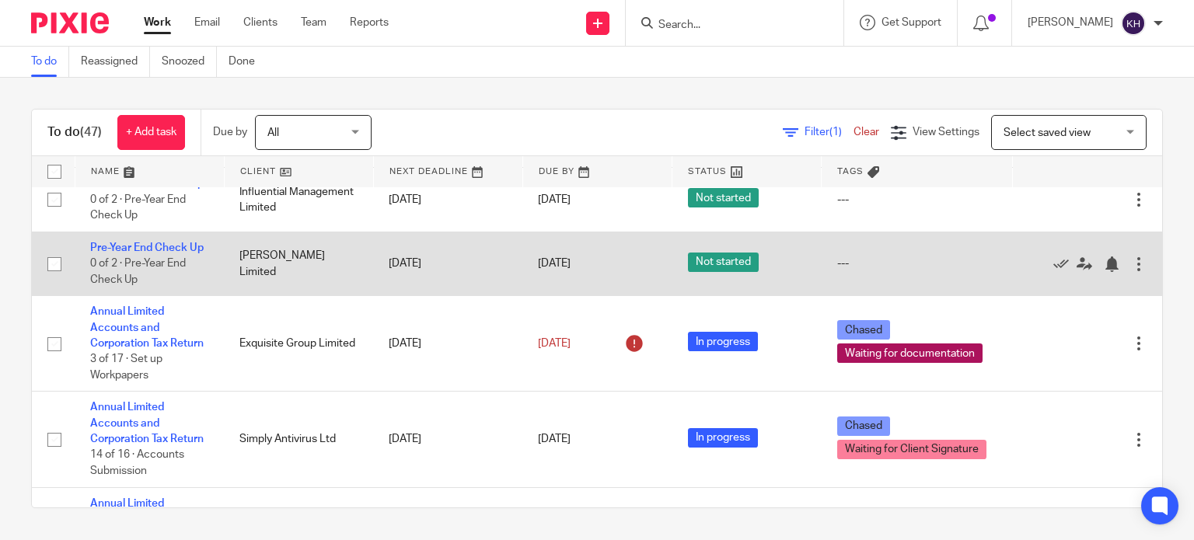
scroll to position [156, 0]
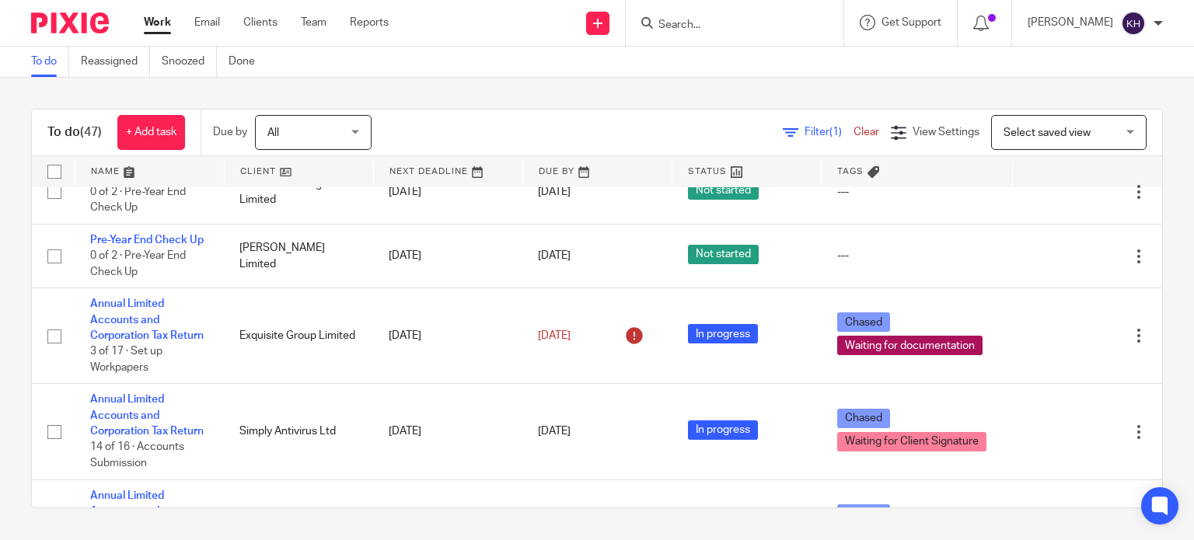
click at [545, 171] on link at bounding box center [597, 171] width 149 height 31
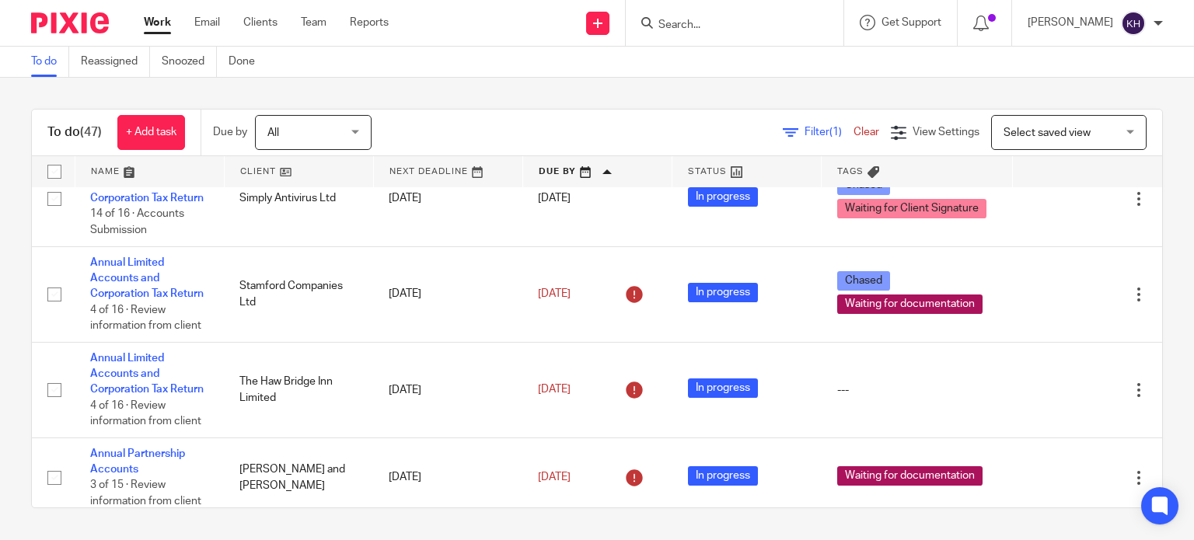
scroll to position [78, 0]
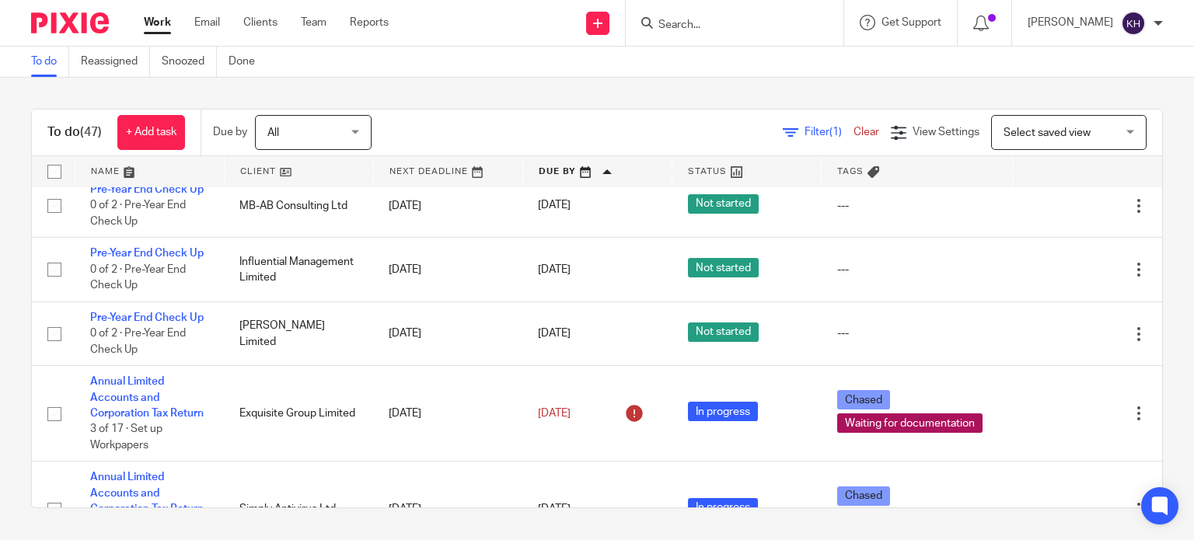
click at [449, 170] on link at bounding box center [448, 171] width 149 height 31
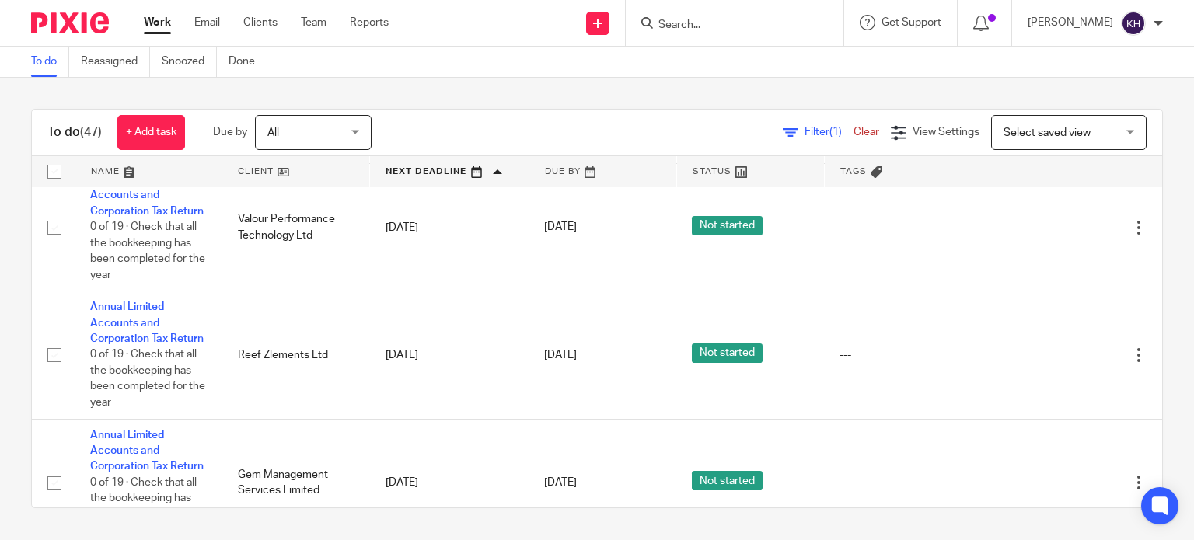
scroll to position [2488, 0]
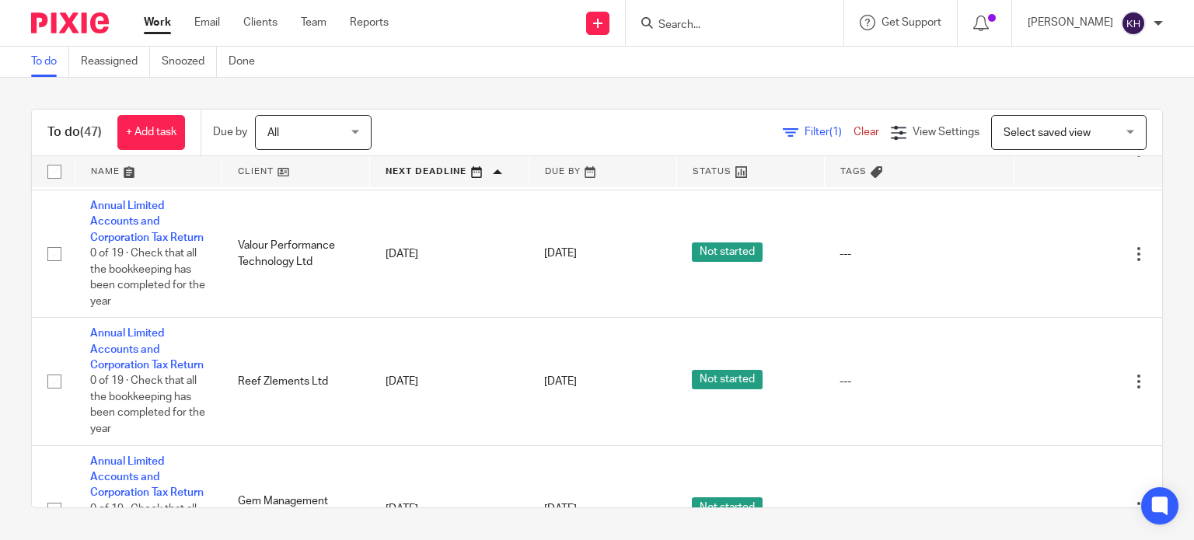
click at [128, 36] on link "Annual Limited Accounts and Corporation Tax Return" at bounding box center [147, 14] width 114 height 43
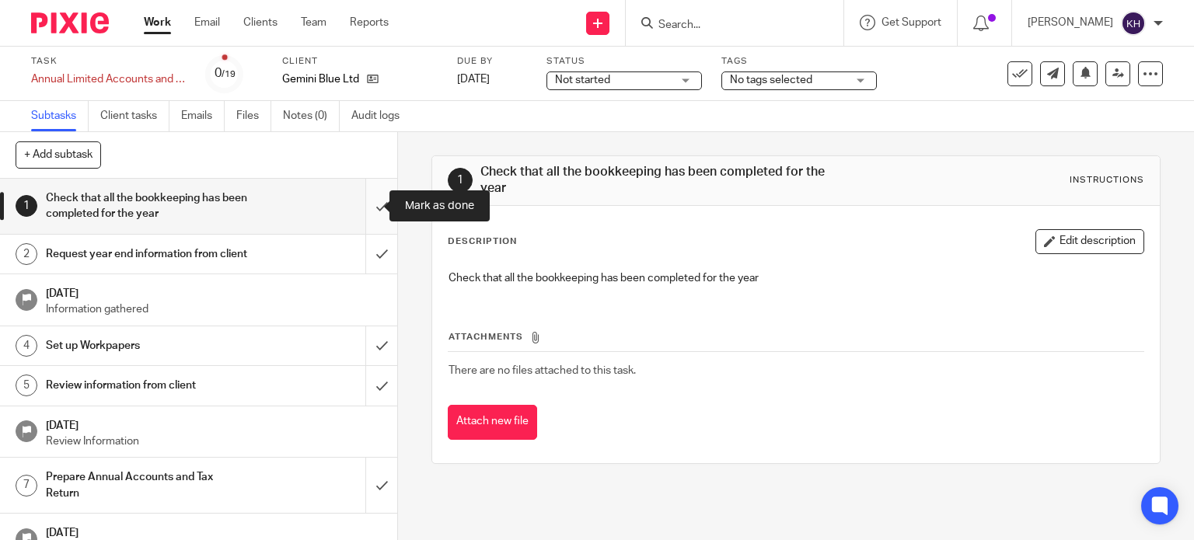
click at [366, 204] on input "submit" at bounding box center [198, 206] width 397 height 55
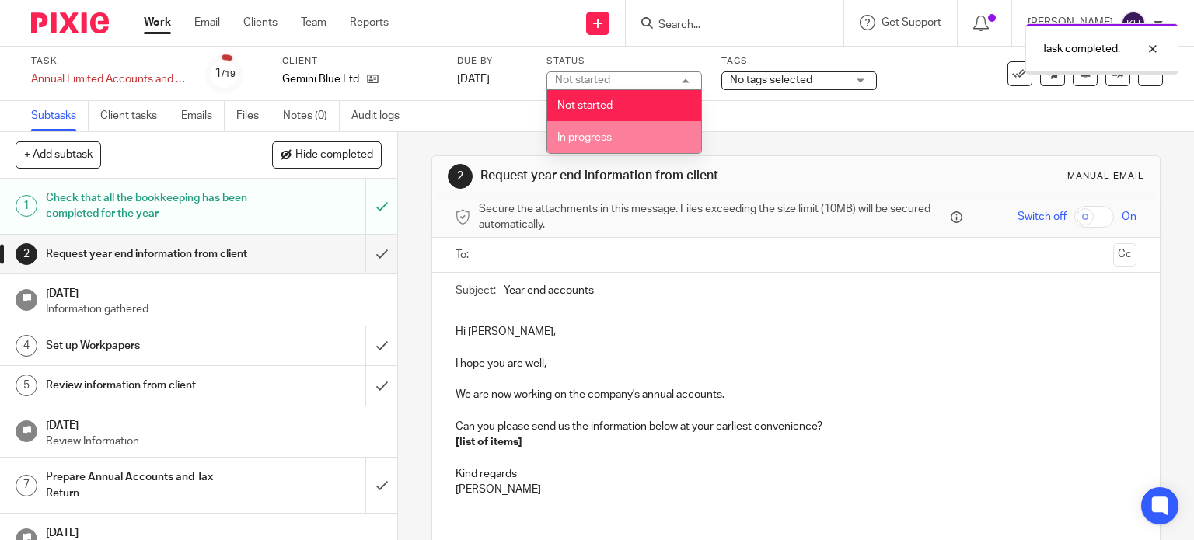
click at [606, 140] on span "In progress" at bounding box center [585, 137] width 54 height 11
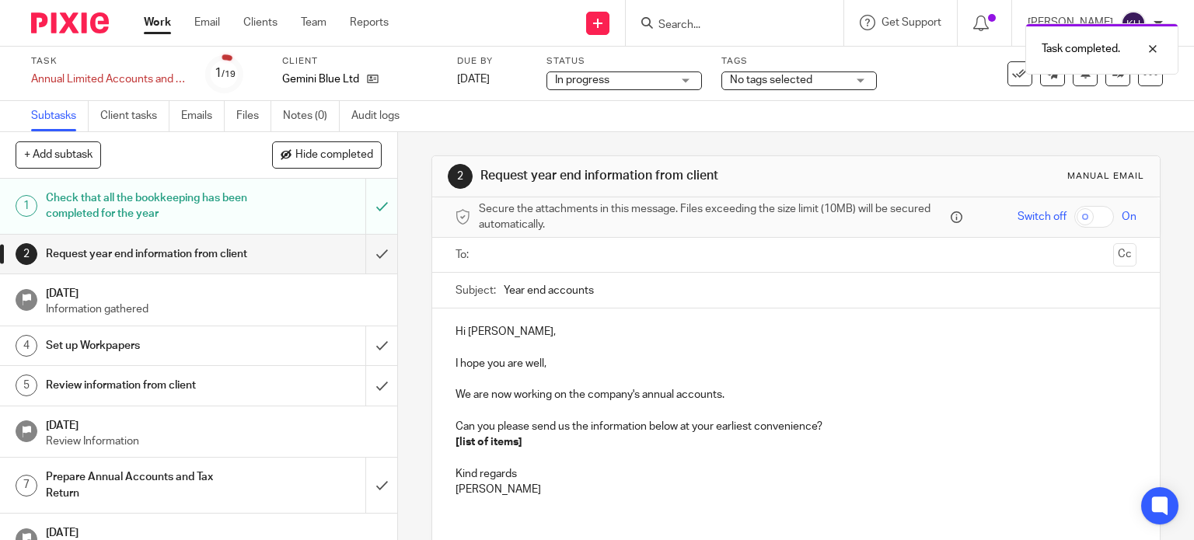
click at [797, 76] on span "No tags selected" at bounding box center [771, 80] width 82 height 11
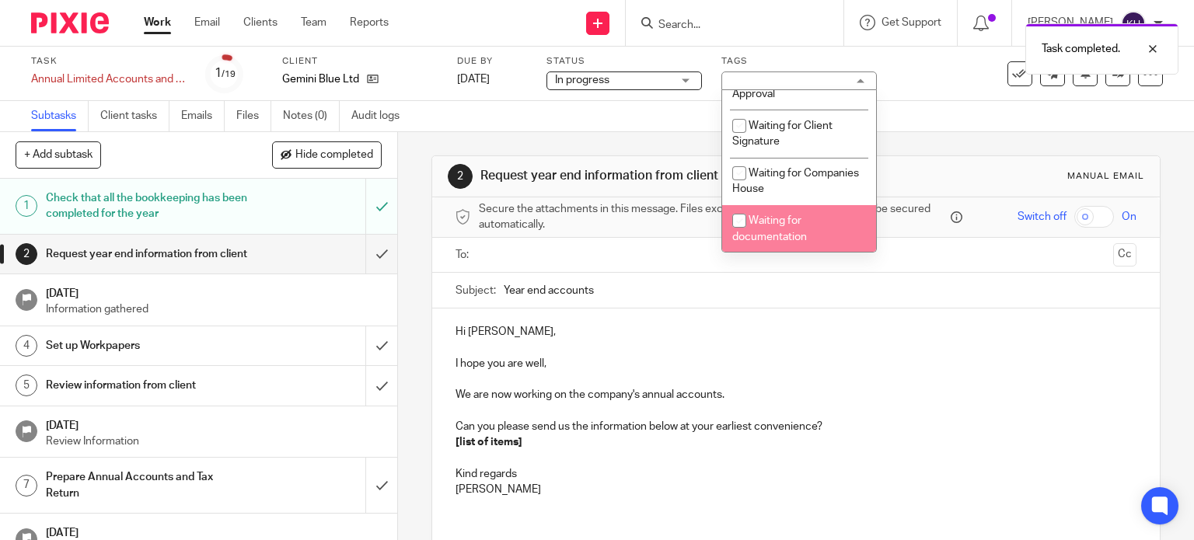
scroll to position [622, 0]
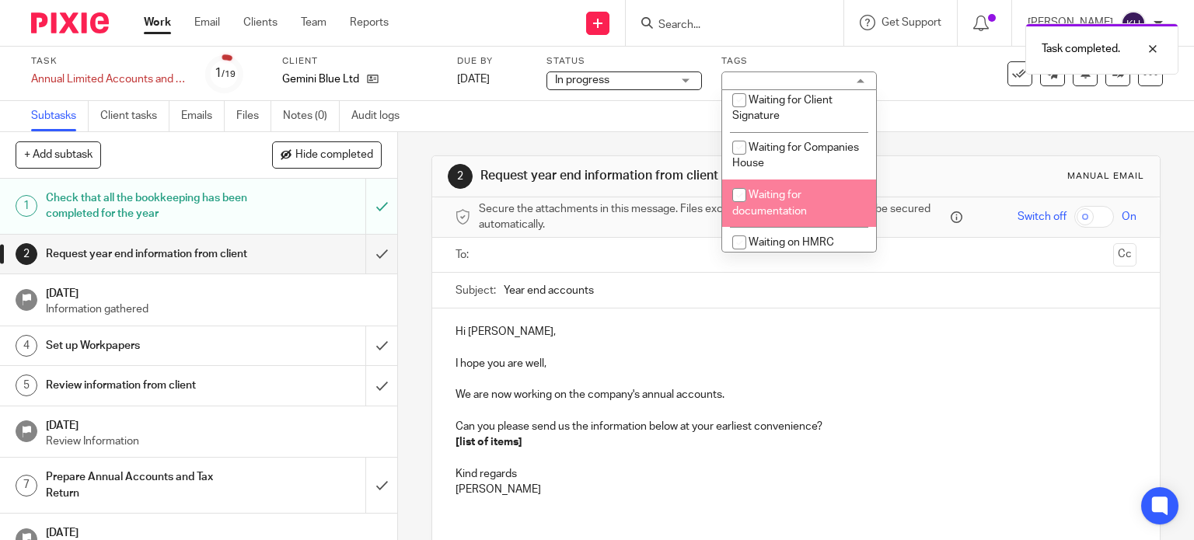
click at [790, 217] on span "Waiting for documentation" at bounding box center [769, 203] width 75 height 27
checkbox input "true"
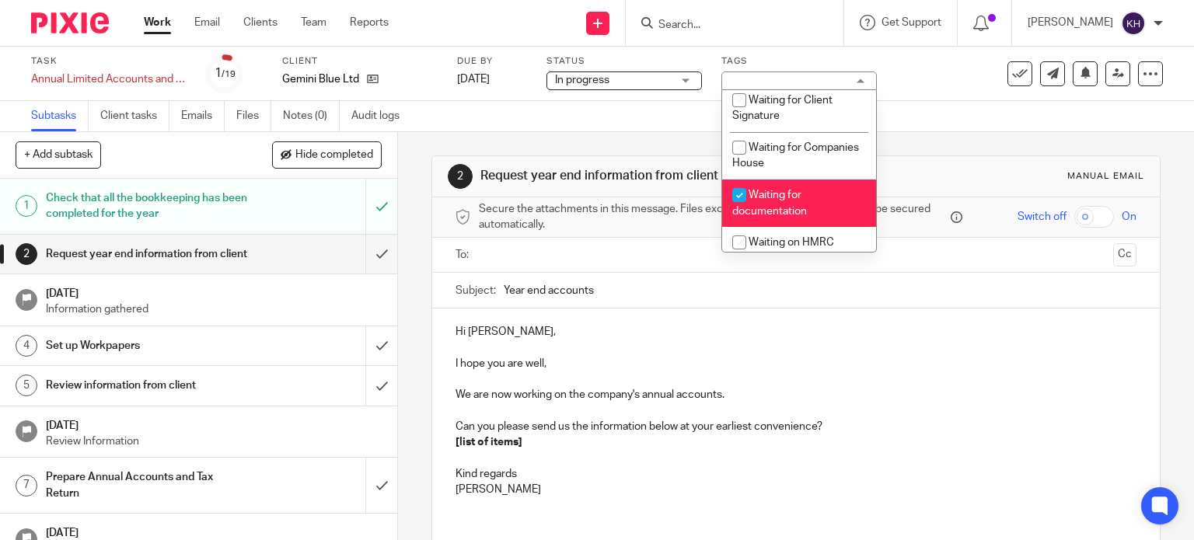
click at [740, 356] on p "I hope you are well," at bounding box center [797, 364] width 682 height 16
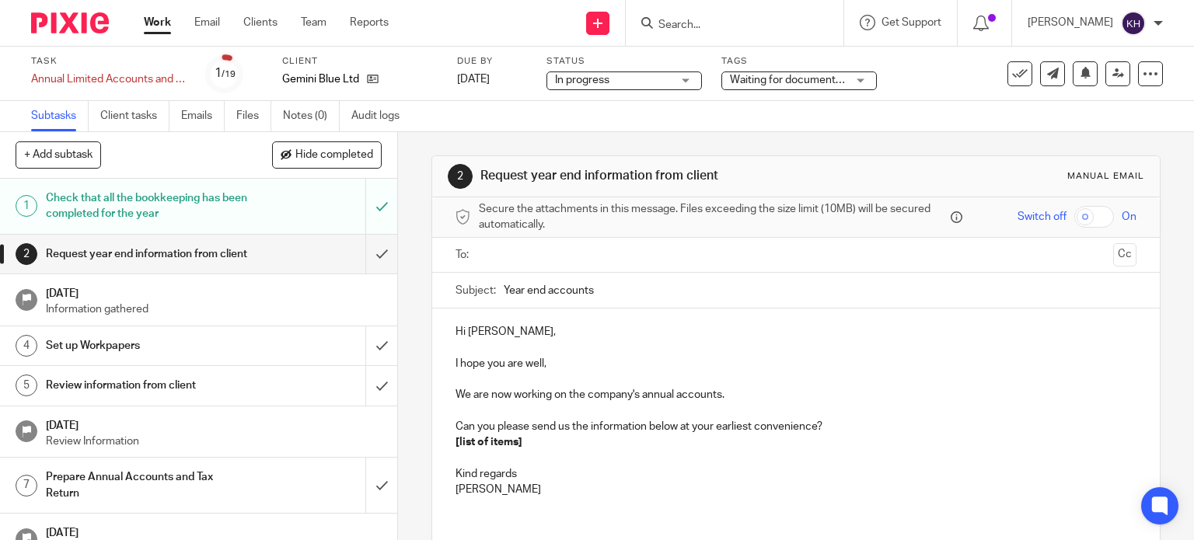
click at [526, 246] on input "text" at bounding box center [795, 255] width 623 height 18
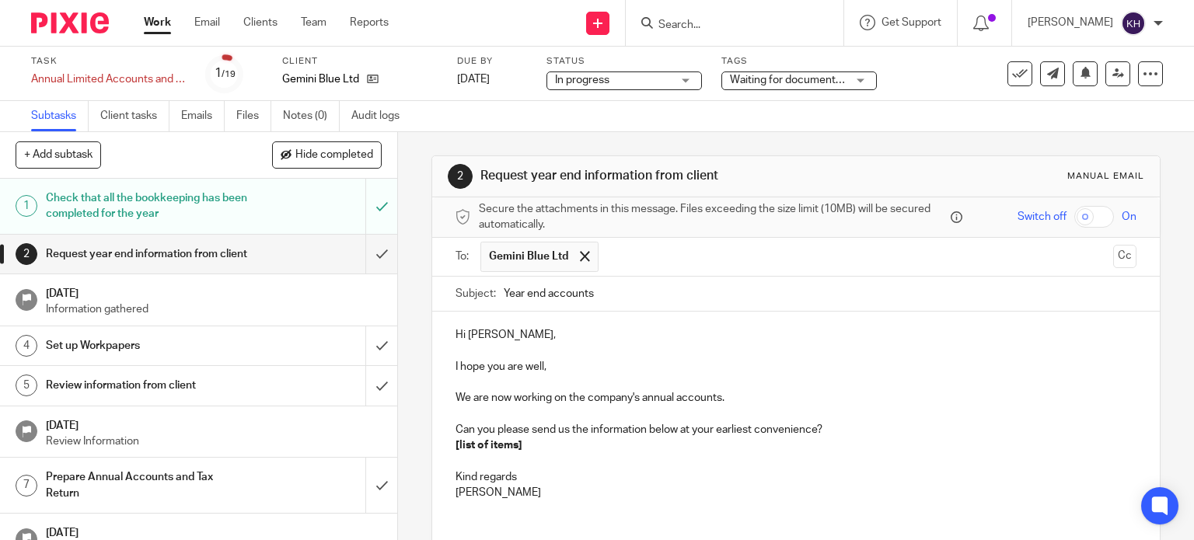
click at [641, 294] on input "Year end accounts" at bounding box center [821, 294] width 634 height 35
drag, startPoint x: 542, startPoint y: 341, endPoint x: 563, endPoint y: 344, distance: 21.2
click at [543, 341] on p "Hi [PERSON_NAME]," at bounding box center [797, 335] width 682 height 16
click at [563, 365] on p "I hope you are well," at bounding box center [797, 367] width 682 height 16
click at [473, 397] on p "We are now working on the company's annual accounts." at bounding box center [797, 398] width 682 height 16
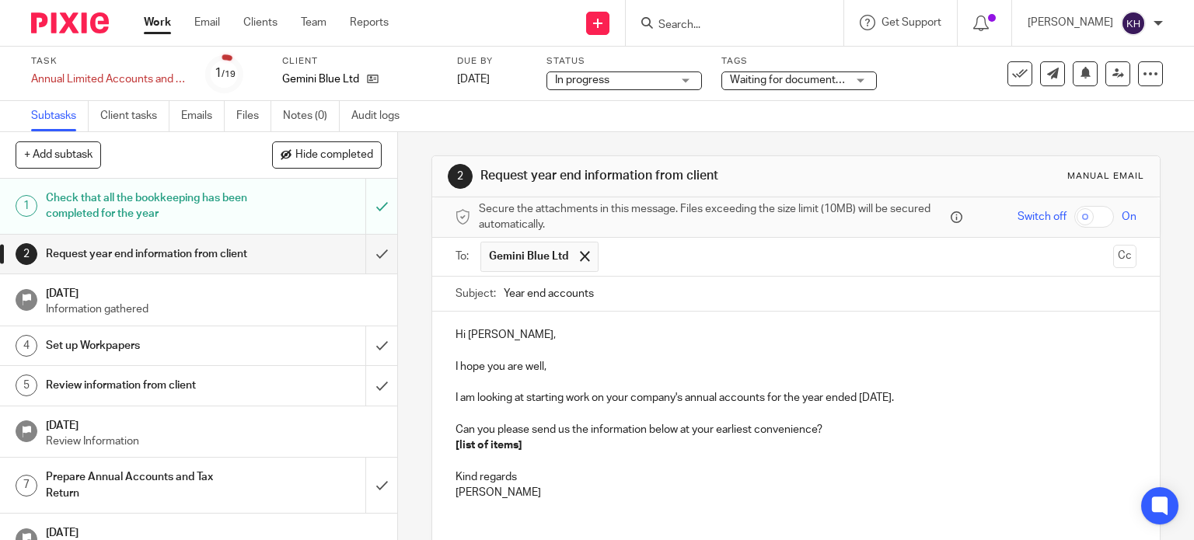
click at [620, 432] on p "Can you please send us the information below at your earliest convenience?" at bounding box center [797, 430] width 682 height 16
drag, startPoint x: 673, startPoint y: 420, endPoint x: 677, endPoint y: 427, distance: 8.0
click at [676, 425] on div "Hi [PERSON_NAME], I hope you are well, I am looking at starting work on your co…" at bounding box center [796, 412] width 729 height 201
click at [677, 427] on p "Can you please send us the information below at your earliest convenience?" at bounding box center [797, 430] width 682 height 16
click at [519, 460] on p at bounding box center [797, 462] width 682 height 16
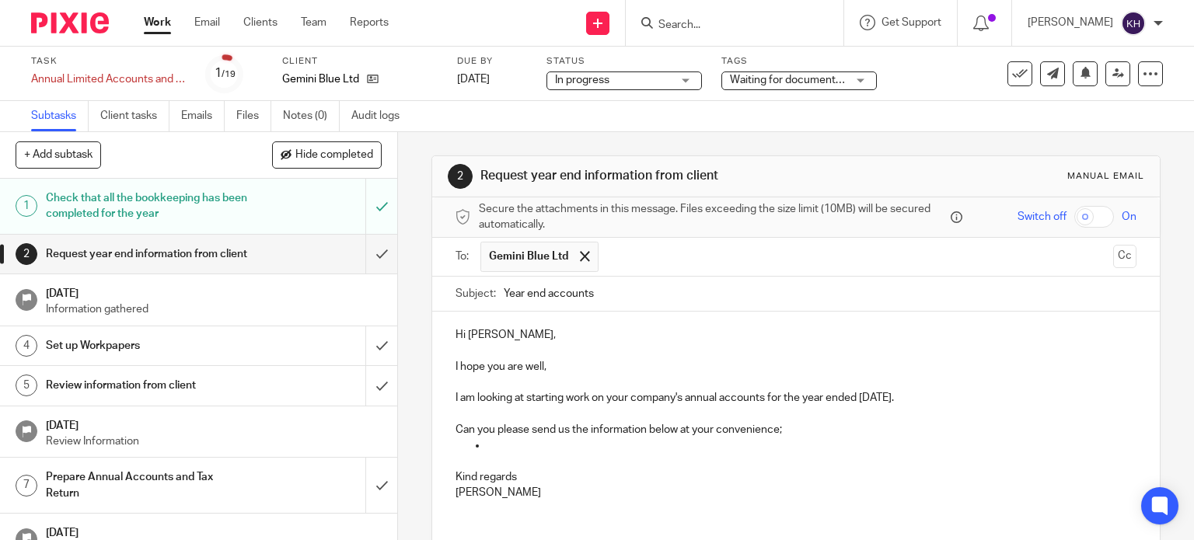
click at [499, 446] on p at bounding box center [812, 446] width 651 height 16
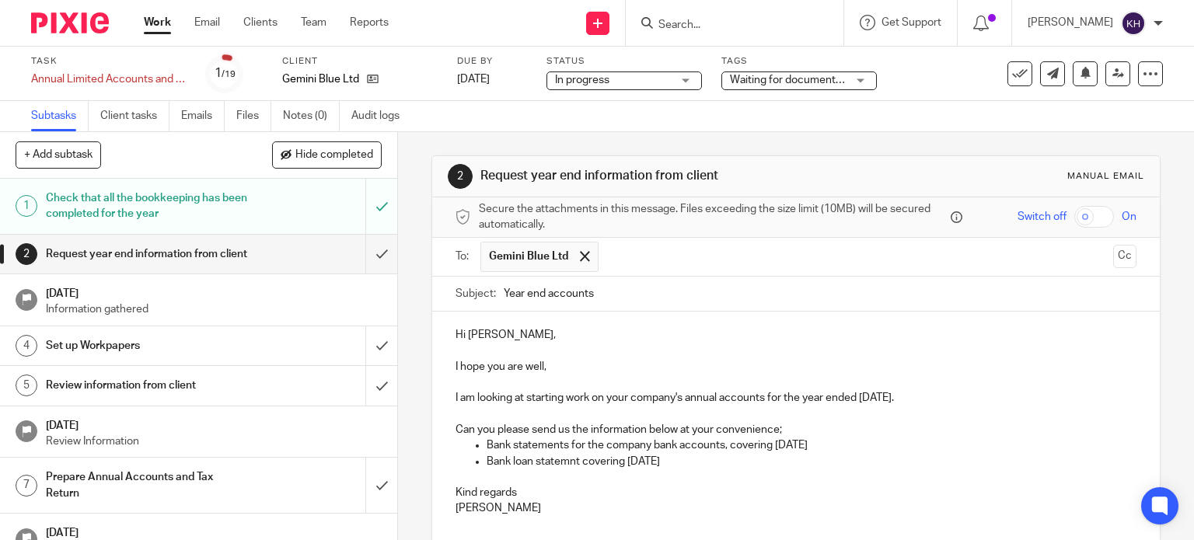
click at [565, 454] on p "Bank loan statemnt covering [DATE]" at bounding box center [812, 462] width 651 height 16
click at [566, 460] on p "Bank loan statemnt covering [DATE]" at bounding box center [812, 462] width 651 height 16
click at [815, 391] on p "I am looking at starting work on your company's annual accounts for the year en…" at bounding box center [797, 398] width 682 height 16
click at [816, 452] on p "Bank statements for the company bank accounts, covering [DATE]" at bounding box center [812, 446] width 651 height 16
click at [583, 460] on p "Bank loan statement covering [DATE]" at bounding box center [812, 462] width 651 height 16
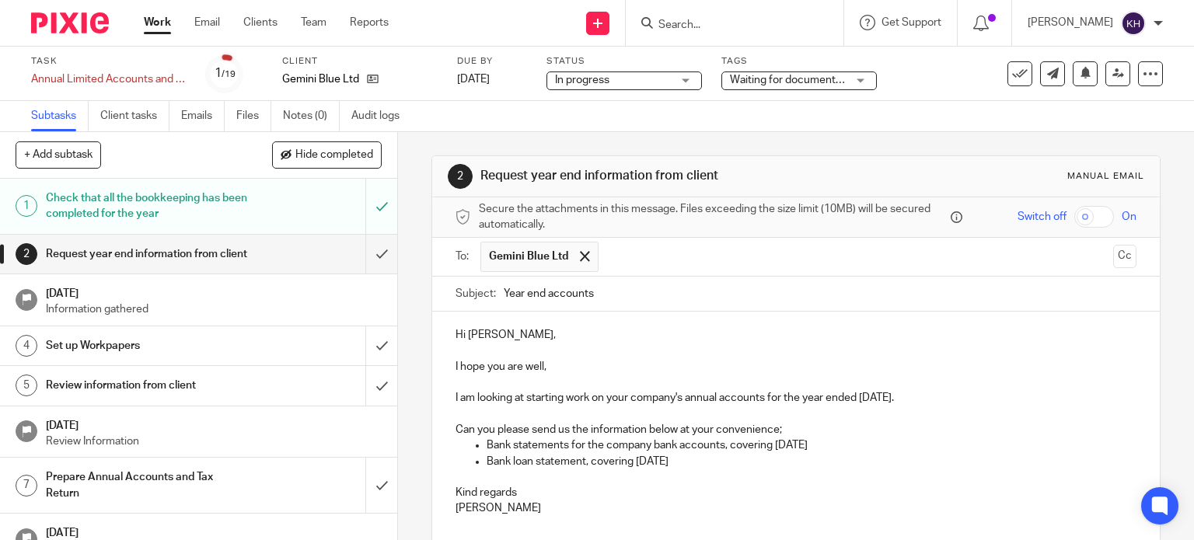
click at [723, 458] on p "Bank loan statement, covering [DATE]" at bounding box center [812, 462] width 651 height 16
click at [686, 463] on p "Bank loan statement, covering [DATE]" at bounding box center [812, 462] width 651 height 16
click at [715, 461] on p "Bank loan statement, covering [DATE]" at bounding box center [812, 462] width 651 height 16
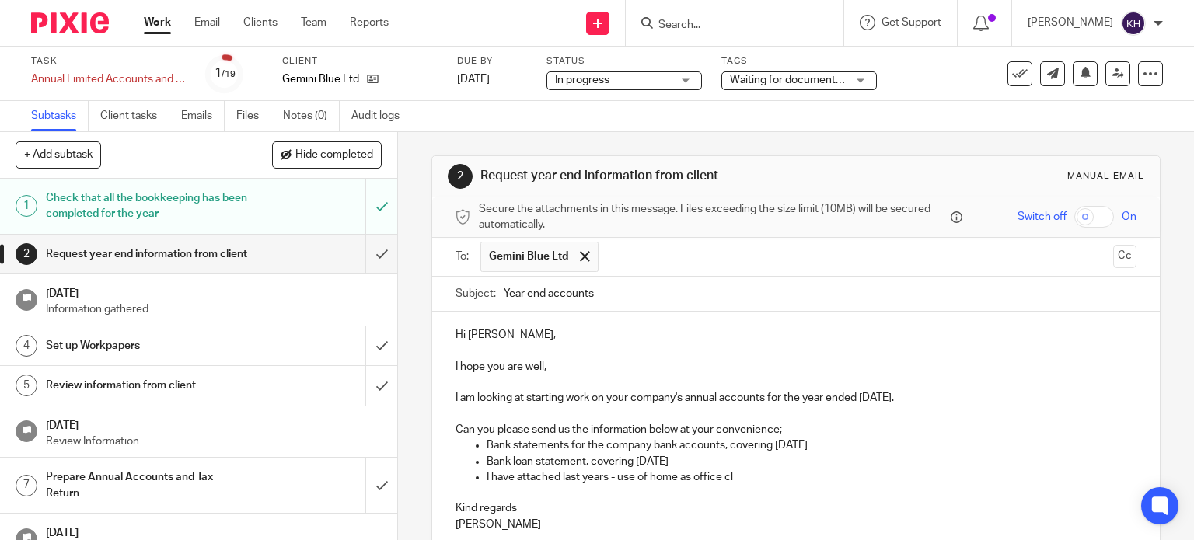
click at [616, 470] on p "I have attached last years - use of home as office cl" at bounding box center [812, 478] width 651 height 16
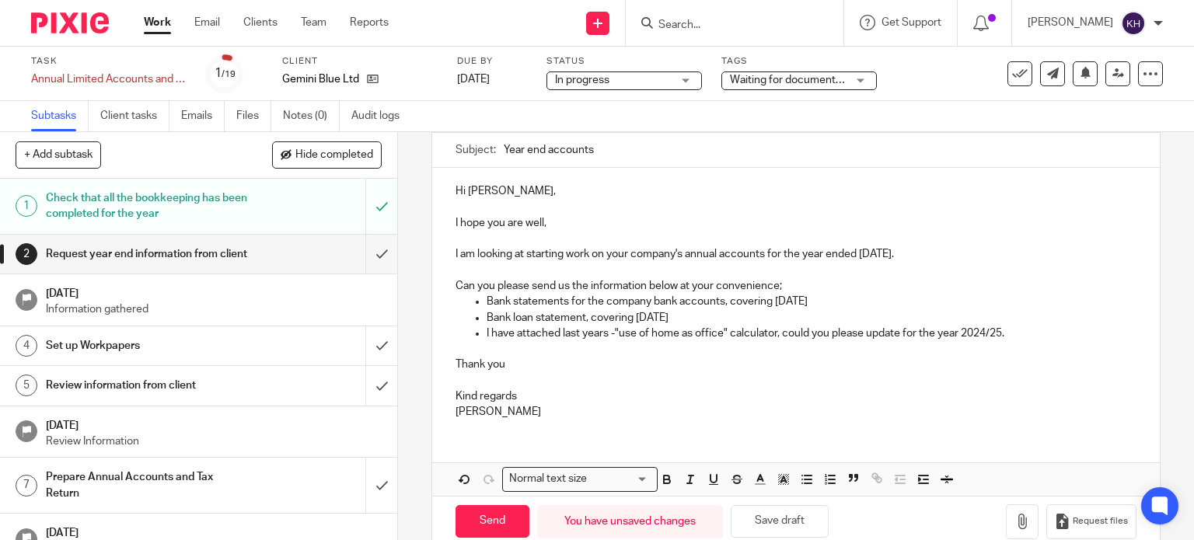
scroll to position [172, 0]
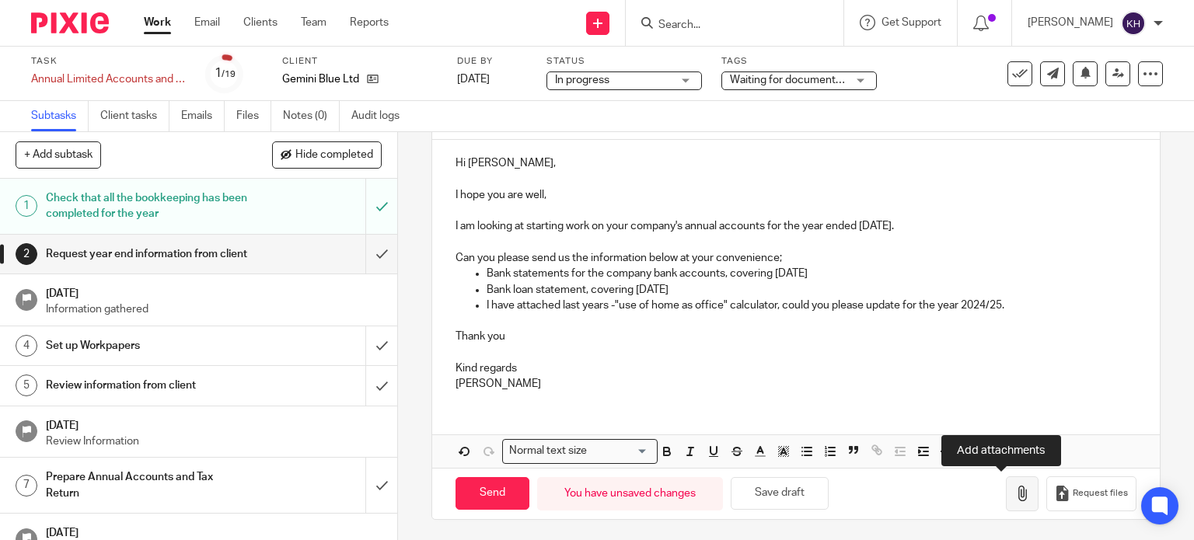
click at [1006, 485] on button "button" at bounding box center [1022, 494] width 33 height 35
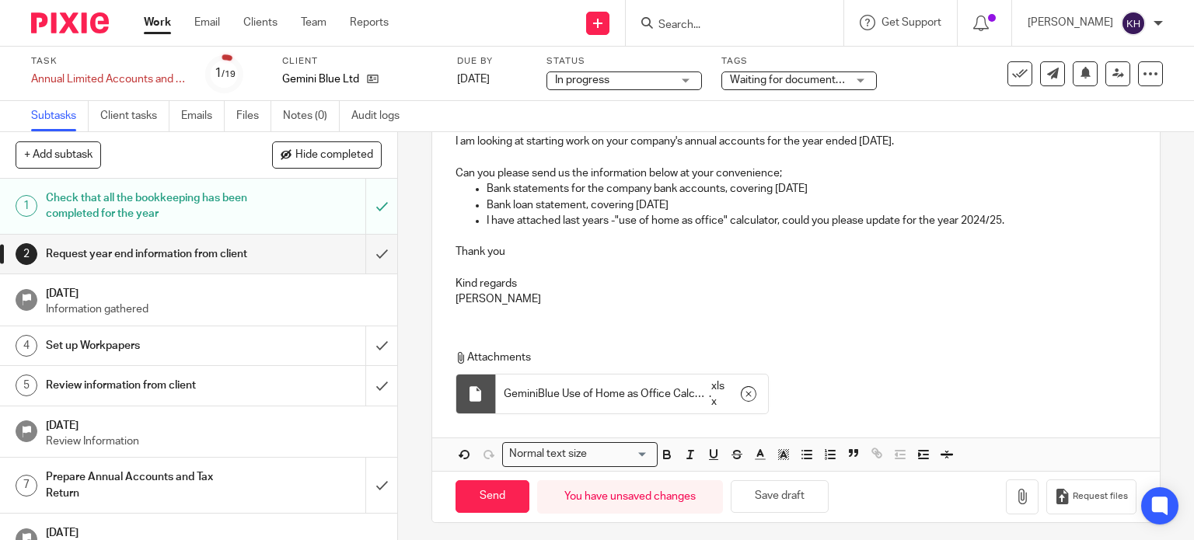
scroll to position [259, 0]
drag, startPoint x: 491, startPoint y: 489, endPoint x: 771, endPoint y: 226, distance: 384.0
click at [771, 226] on form "Secure the attachments in this message. Files exceeding the size limit (10MB) w…" at bounding box center [796, 230] width 729 height 582
click at [770, 231] on p at bounding box center [797, 234] width 682 height 16
click at [610, 215] on p "I have attached last years -"use of home as office" calculator, could you pleas…" at bounding box center [812, 219] width 651 height 16
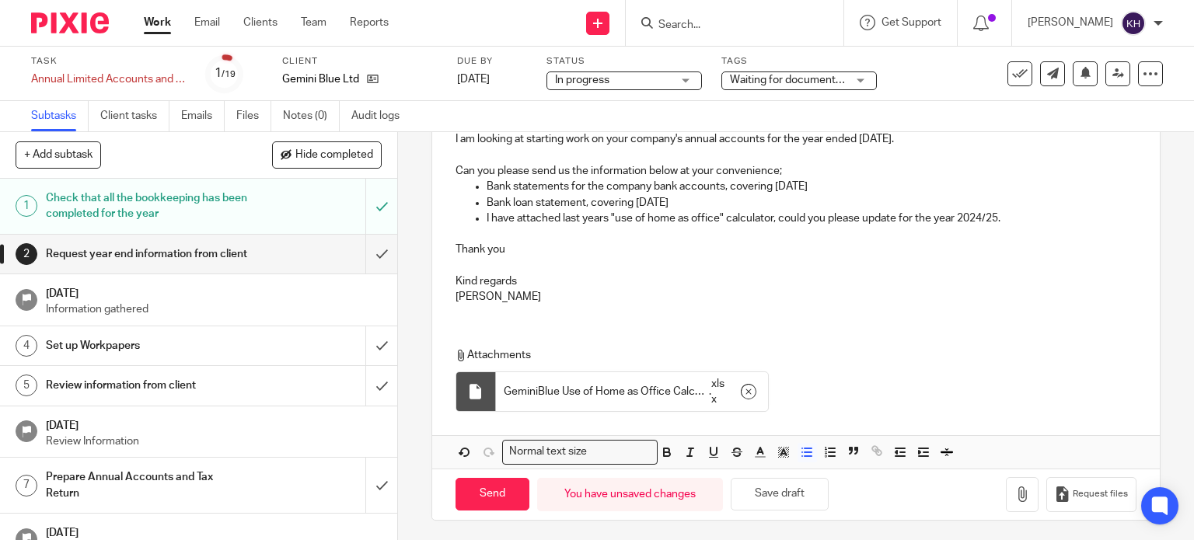
click at [640, 254] on p "Thank you" at bounding box center [797, 250] width 682 height 16
click at [488, 493] on input "Send" at bounding box center [493, 494] width 74 height 33
type input "Sent"
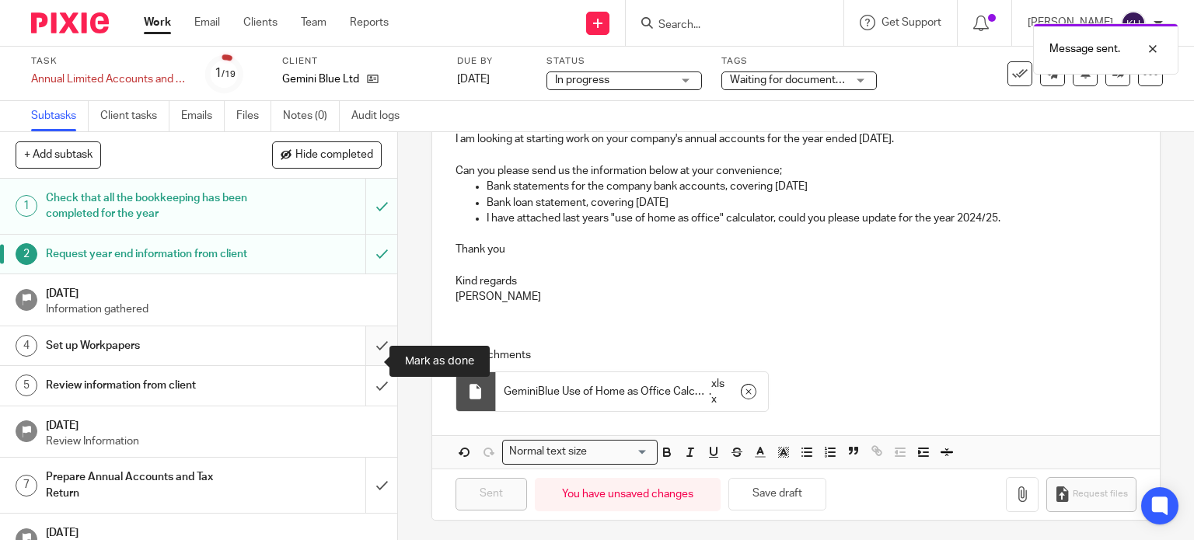
drag, startPoint x: 367, startPoint y: 365, endPoint x: 379, endPoint y: 368, distance: 12.8
click at [367, 365] on input "submit" at bounding box center [198, 346] width 397 height 39
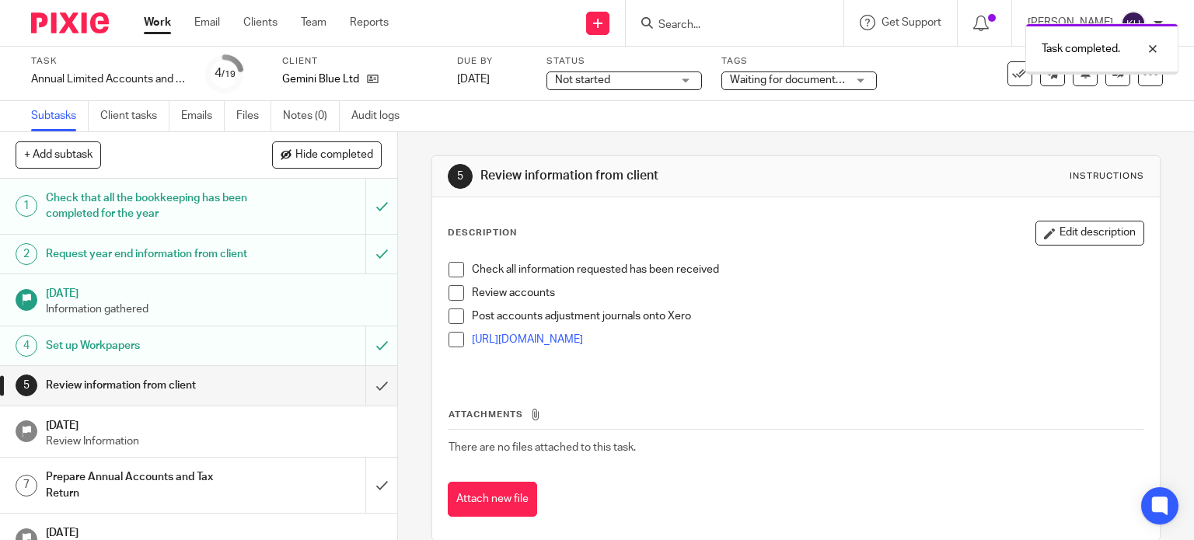
click at [152, 15] on div "Work Email Clients Team Reports Work Email Clients Team Reports Settings" at bounding box center [270, 23] width 284 height 46
click at [166, 21] on link "Work" at bounding box center [157, 23] width 27 height 16
